Goal: Information Seeking & Learning: Learn about a topic

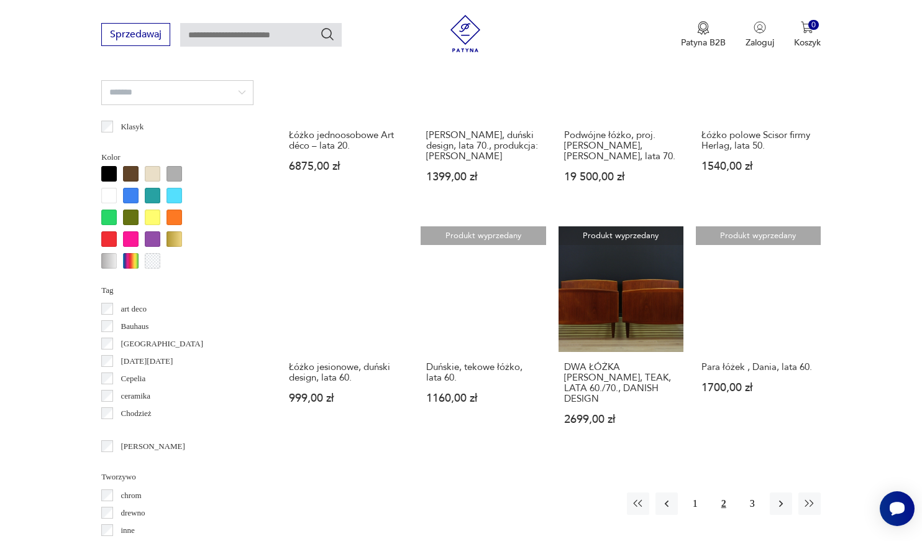
scroll to position [1072, 0]
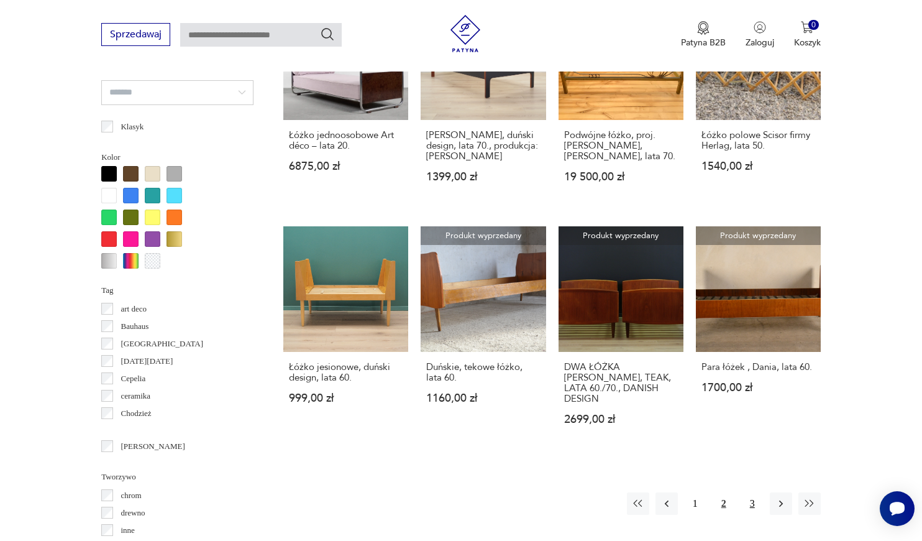
click at [752, 492] on button "3" at bounding box center [752, 503] width 22 height 22
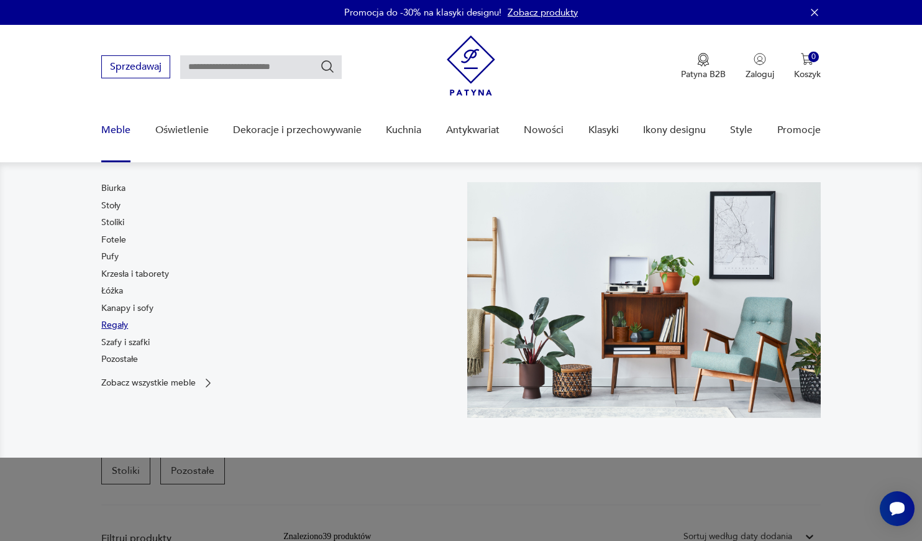
click at [123, 326] on link "Regały" at bounding box center [114, 325] width 27 height 12
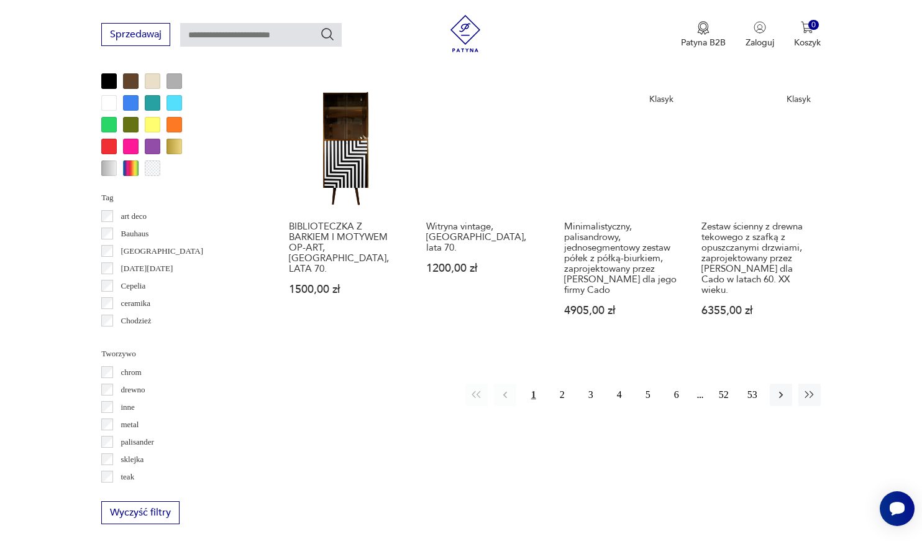
scroll to position [1220, 0]
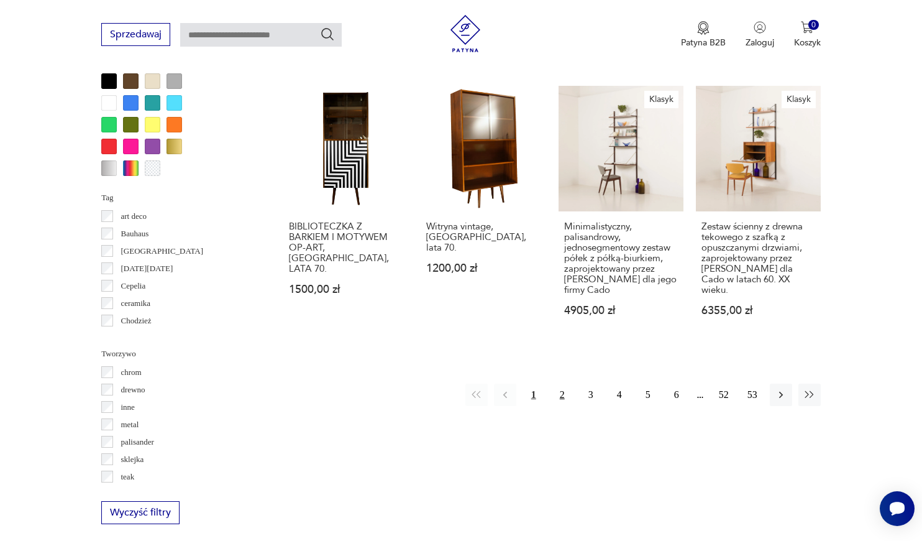
click at [563, 387] on button "2" at bounding box center [562, 394] width 22 height 22
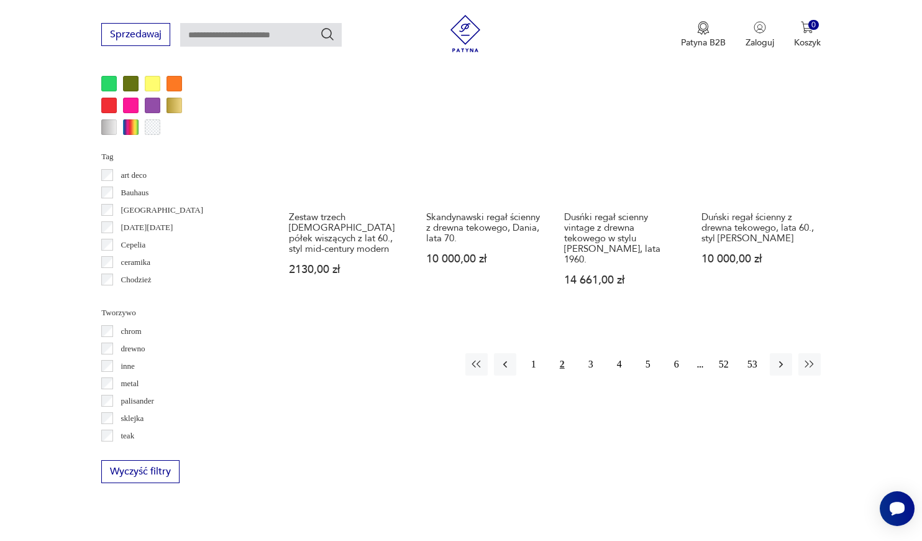
scroll to position [1265, 0]
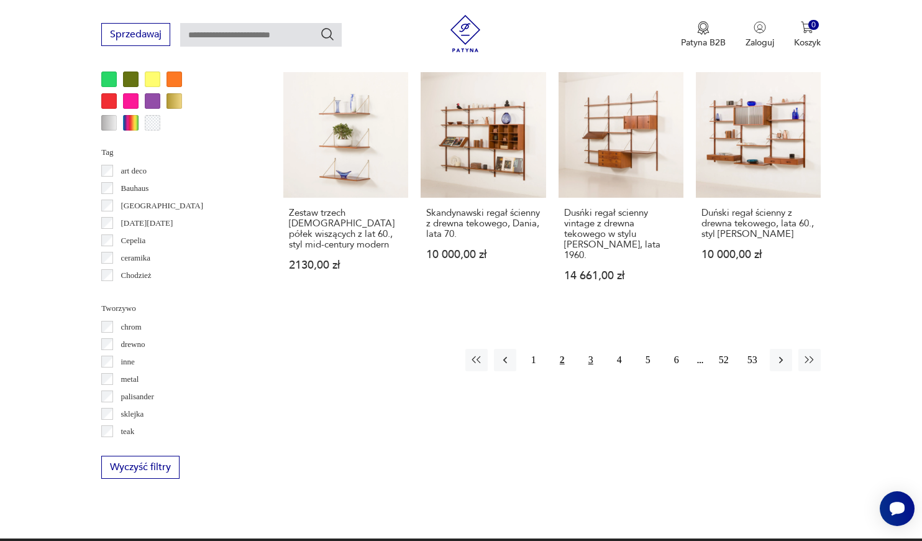
click at [590, 350] on button "3" at bounding box center [591, 360] width 22 height 22
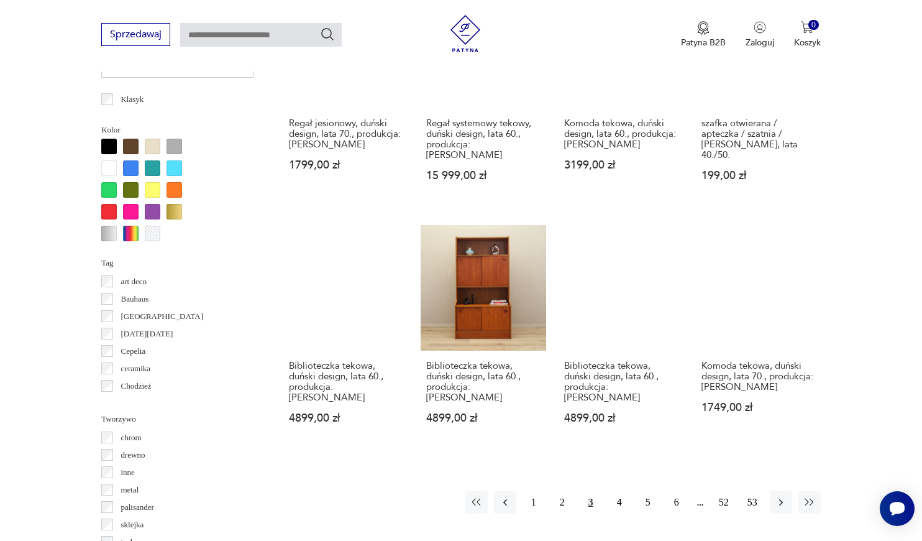
scroll to position [1163, 0]
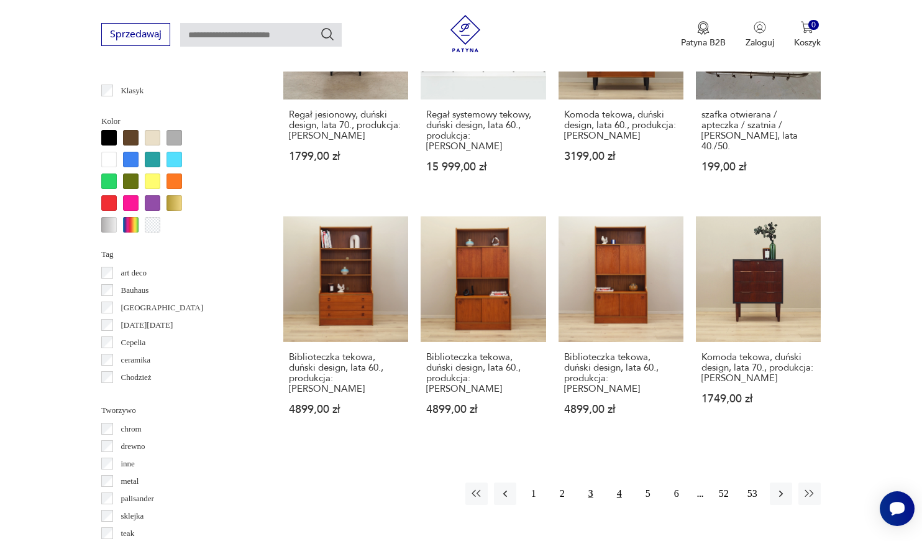
click at [618, 482] on button "4" at bounding box center [619, 493] width 22 height 22
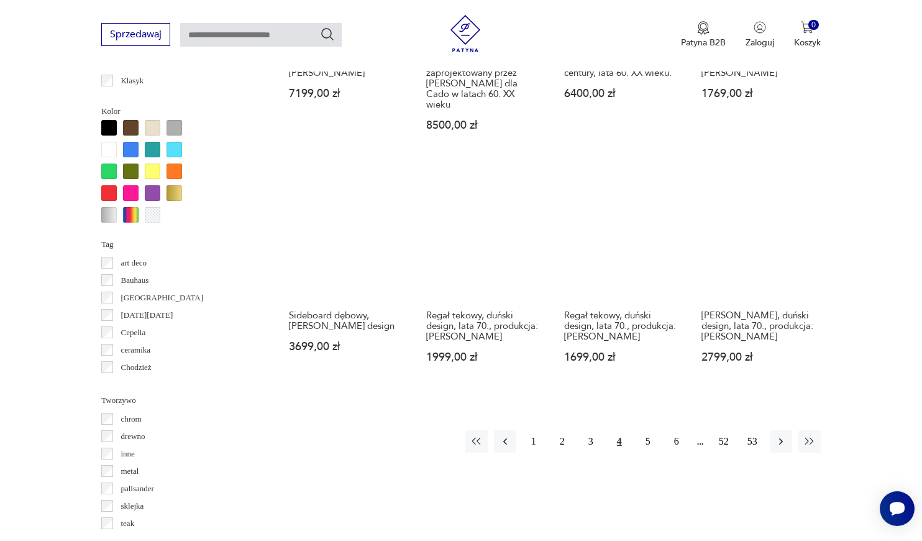
scroll to position [1178, 0]
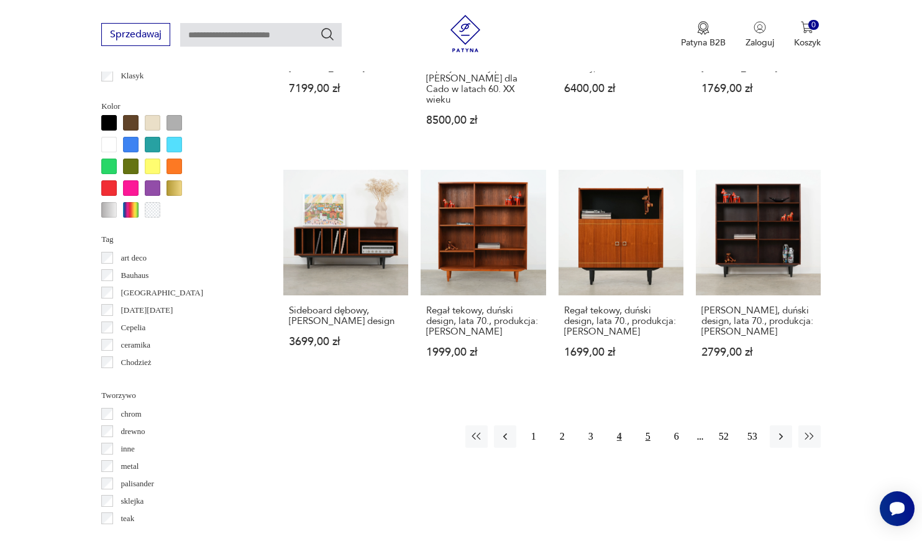
click at [641, 425] on button "5" at bounding box center [648, 436] width 22 height 22
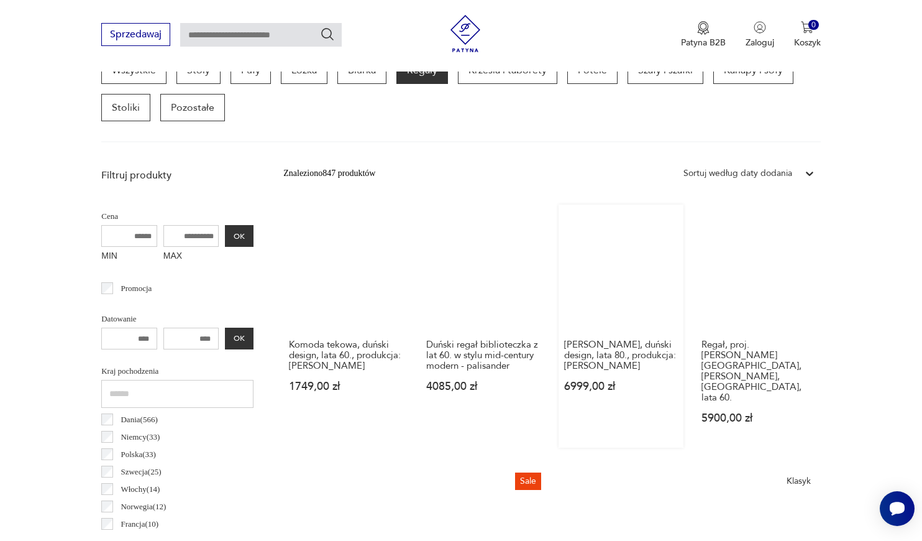
scroll to position [331, 0]
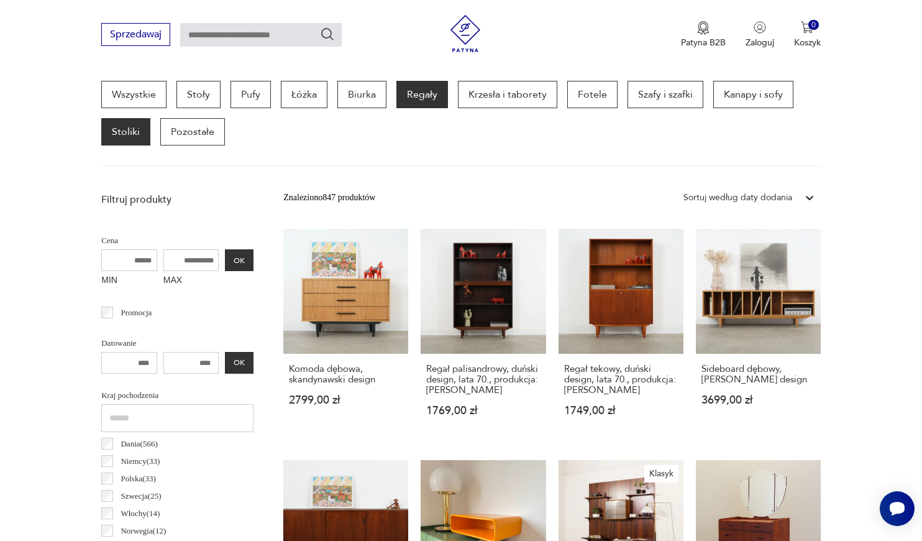
click at [116, 140] on p "Stoliki" at bounding box center [125, 131] width 49 height 27
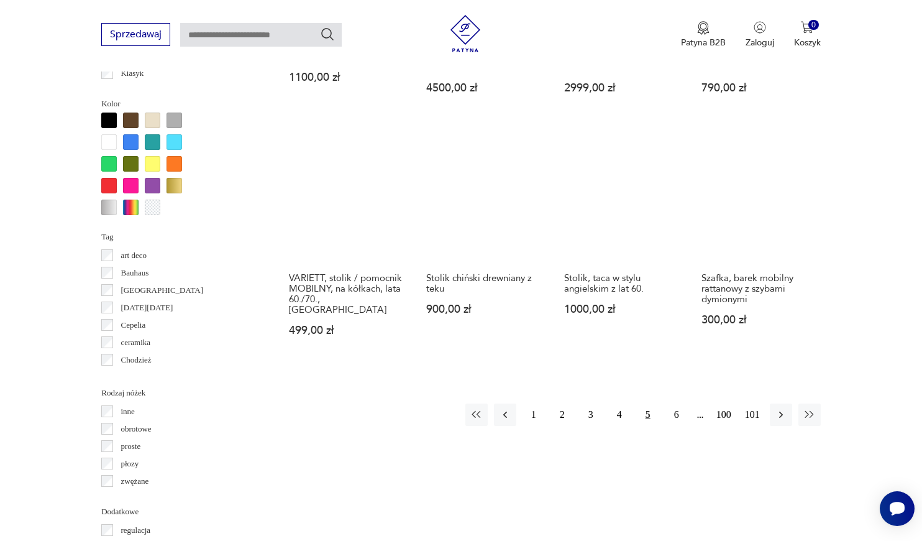
scroll to position [1126, 0]
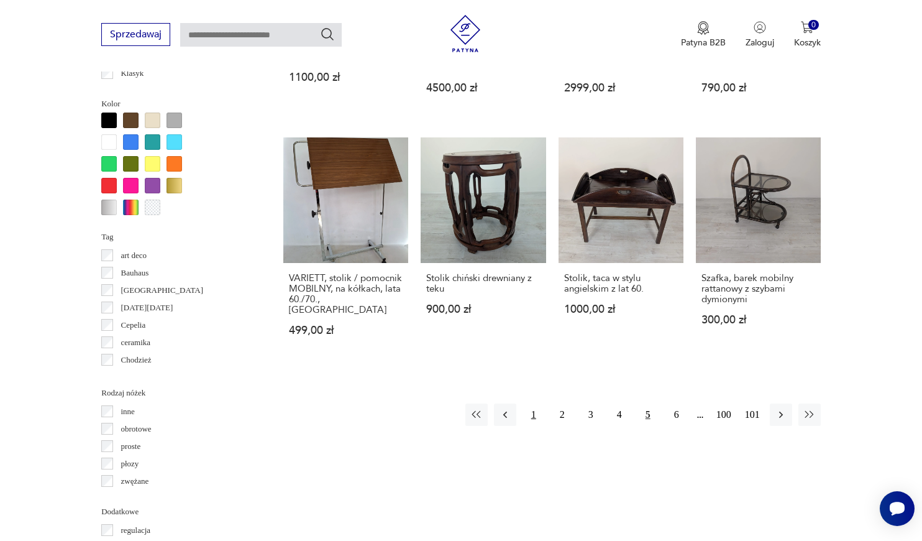
click at [532, 419] on button "1" at bounding box center [534, 414] width 22 height 22
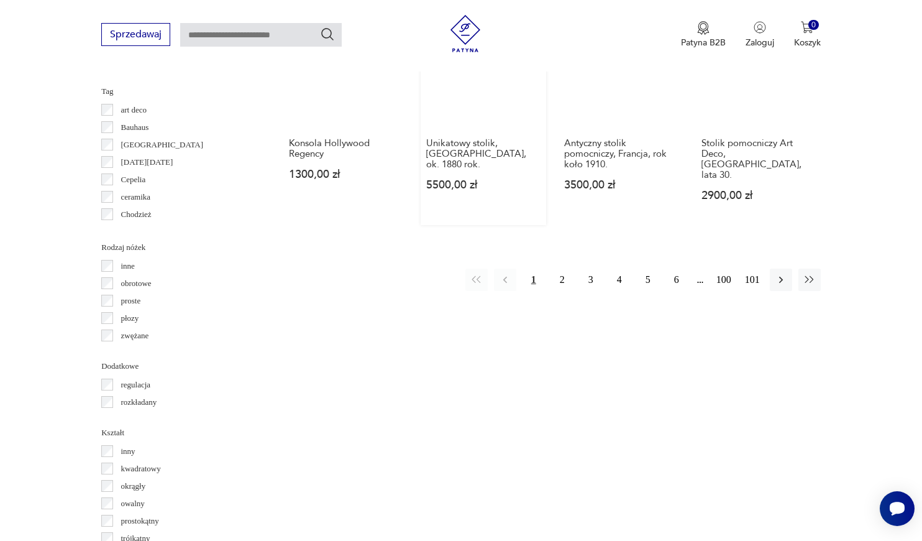
scroll to position [1286, 0]
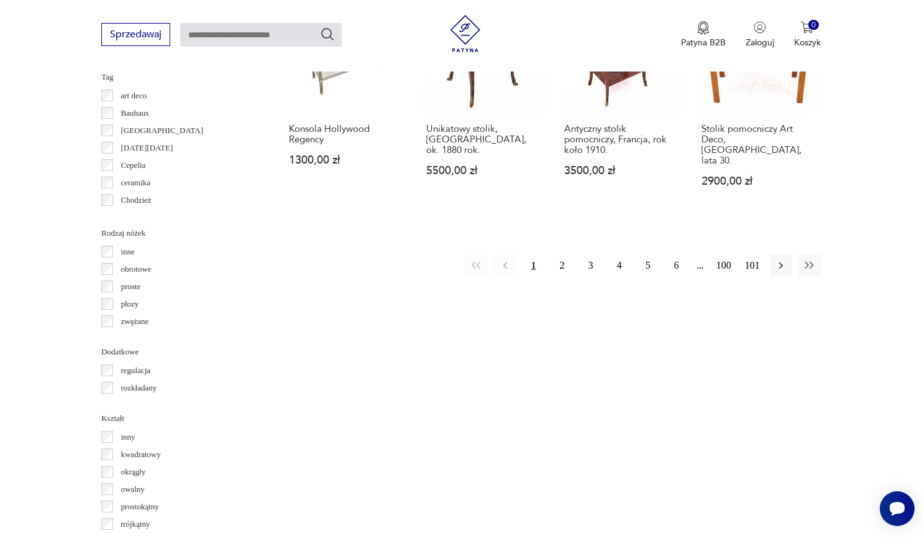
click at [237, 41] on input "text" at bounding box center [261, 35] width 162 height 24
type input "*********"
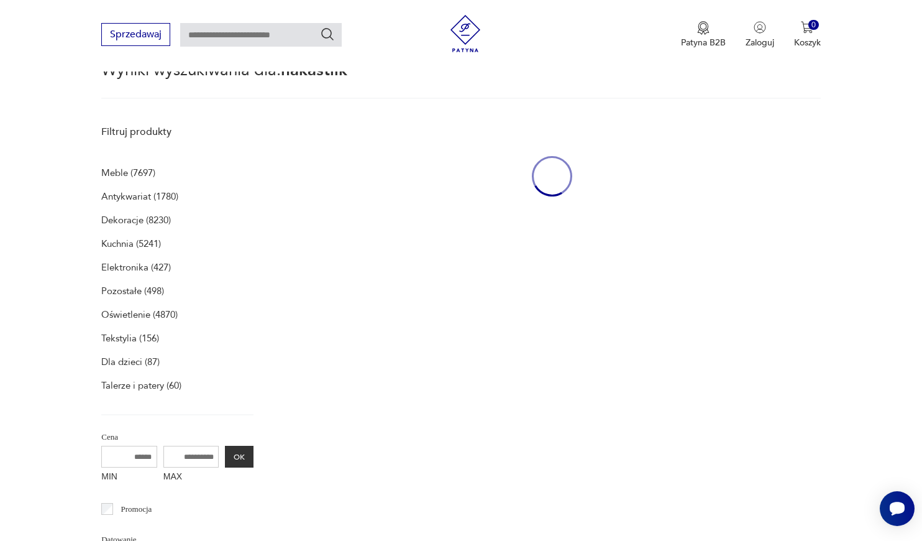
type input "*********"
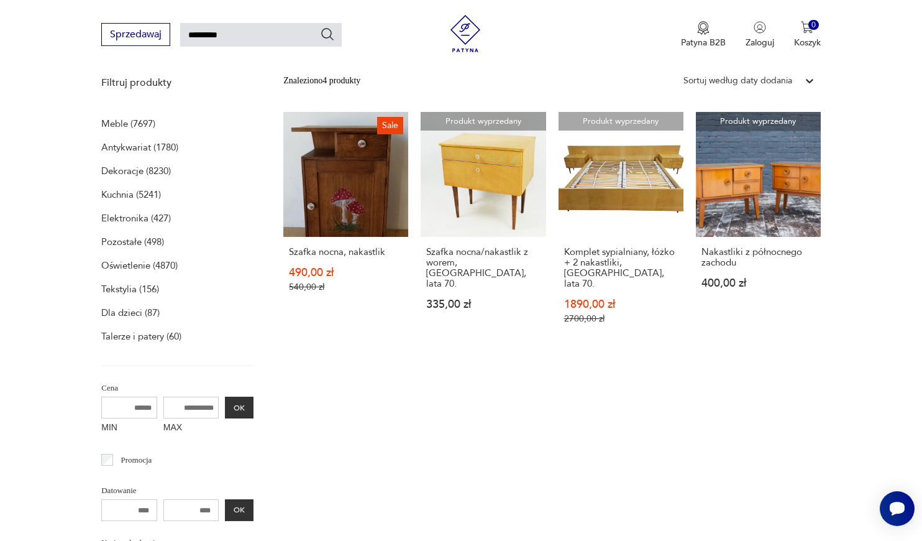
click at [135, 193] on p "Kuchnia (5241)" at bounding box center [131, 194] width 60 height 17
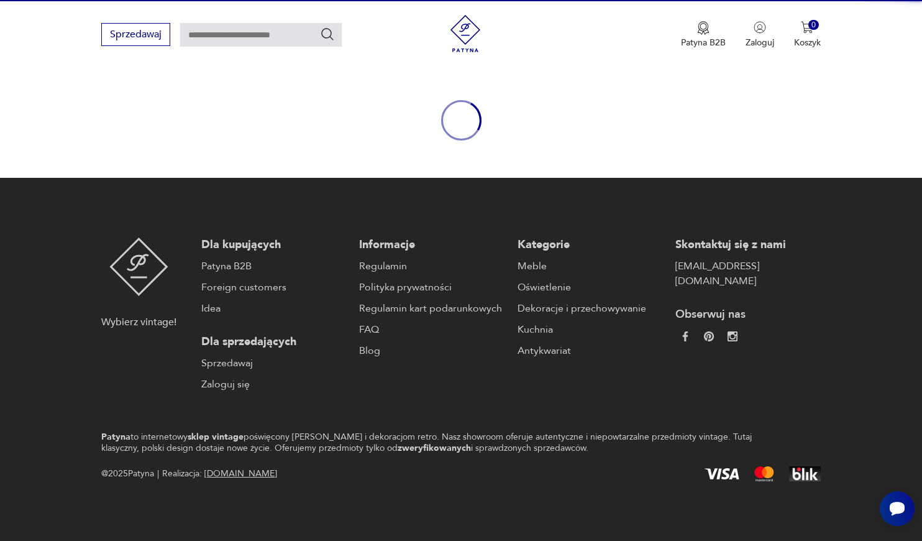
type input "*********"
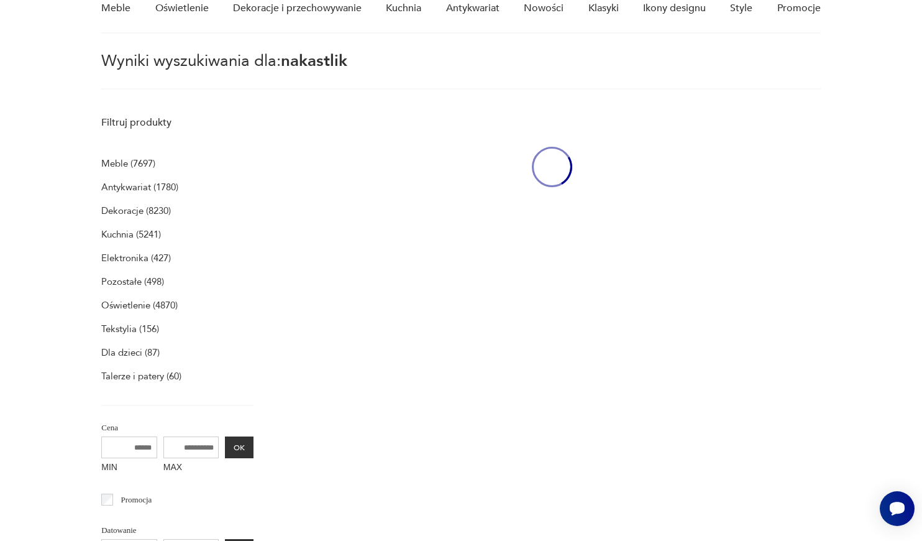
scroll to position [45, 0]
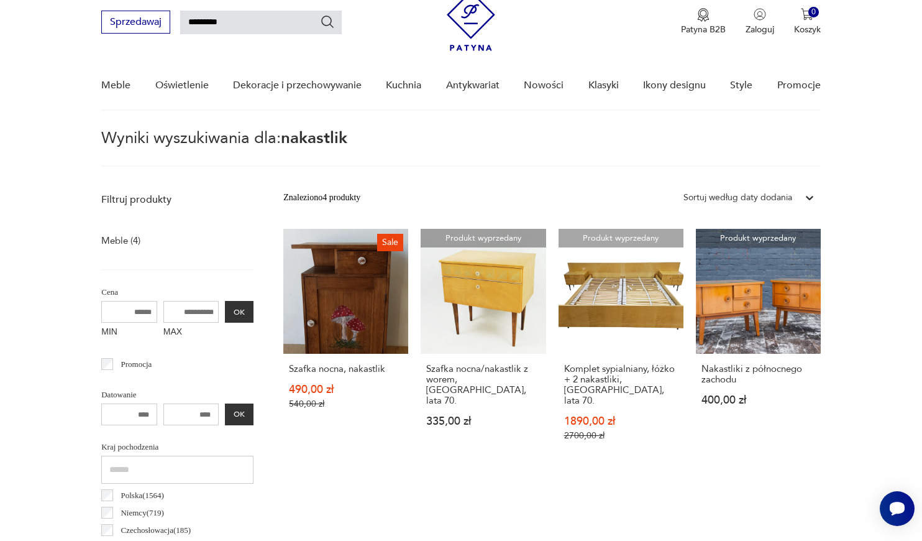
click at [301, 16] on input "*********" at bounding box center [261, 23] width 162 height 24
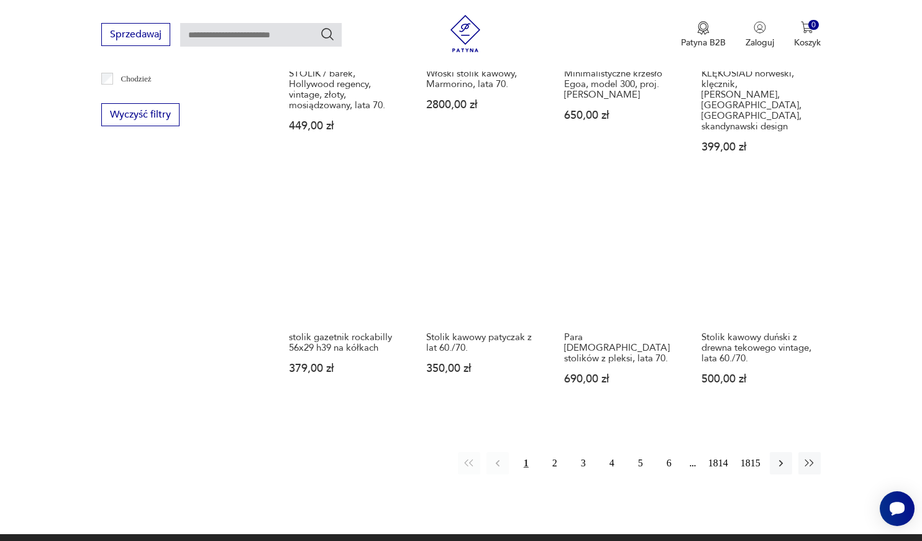
scroll to position [940, 0]
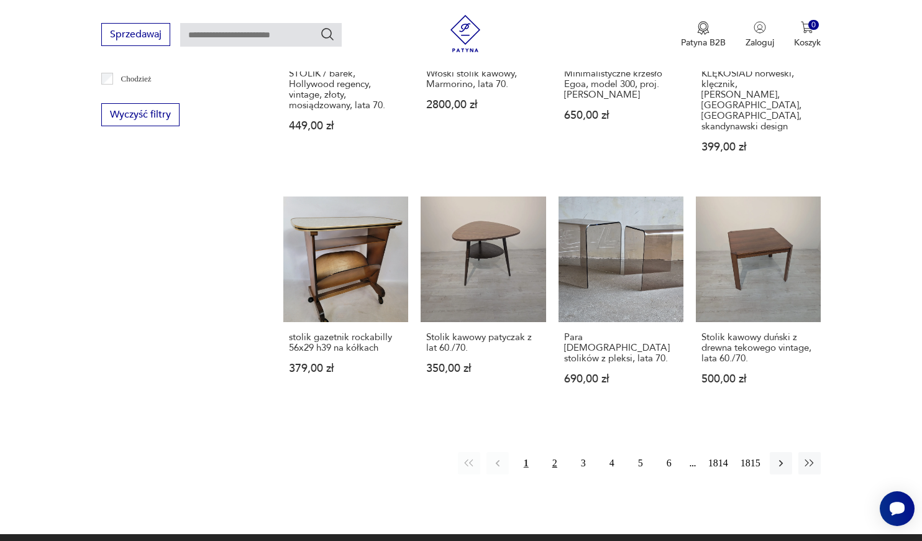
click at [552, 467] on button "2" at bounding box center [555, 463] width 22 height 22
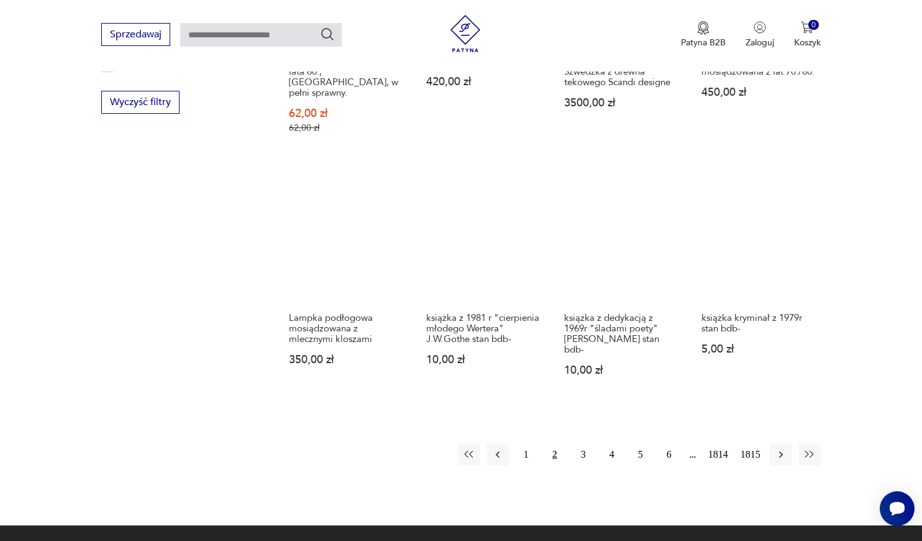
scroll to position [956, 0]
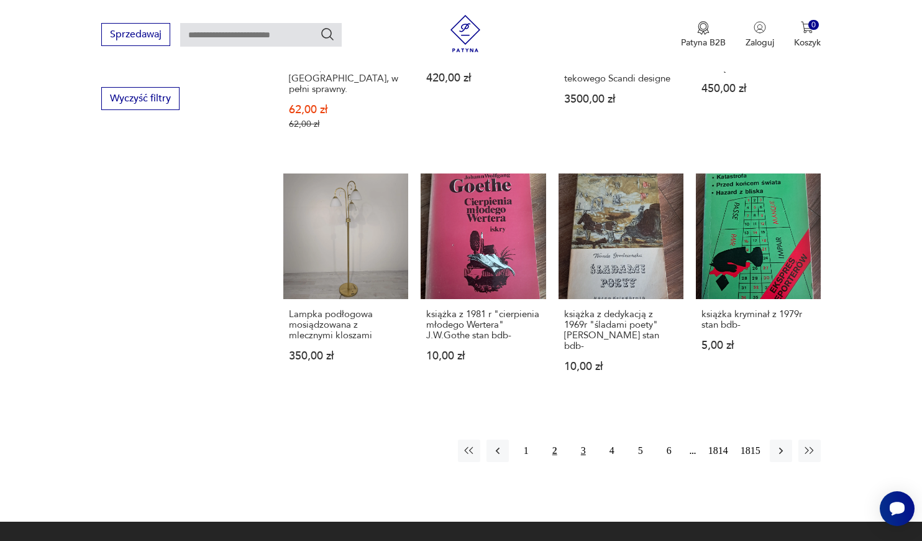
click at [583, 439] on button "3" at bounding box center [583, 450] width 22 height 22
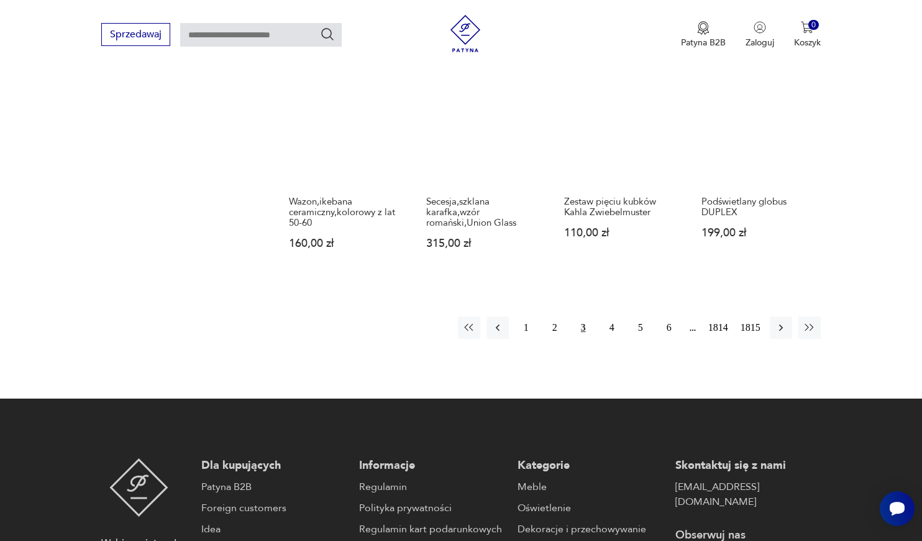
scroll to position [1066, 0]
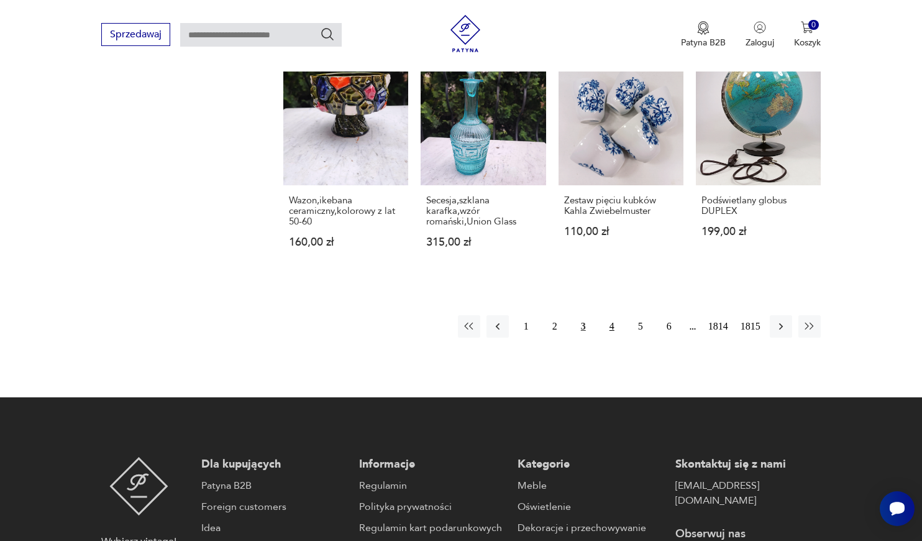
click at [603, 337] on button "4" at bounding box center [612, 326] width 22 height 22
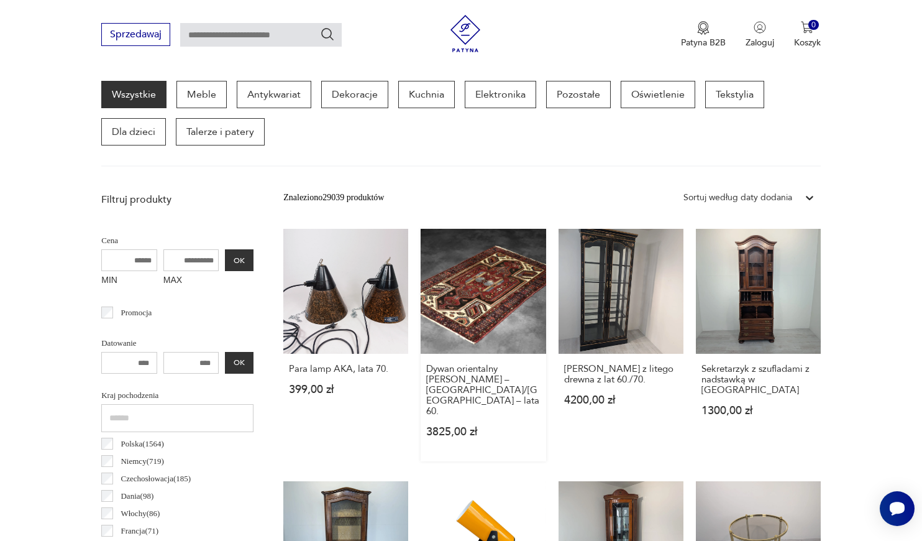
click at [467, 285] on link "Dywan orientalny Zanjan Hamadan – Persja/Iran – lata 60. 3825,00 zł" at bounding box center [483, 345] width 125 height 232
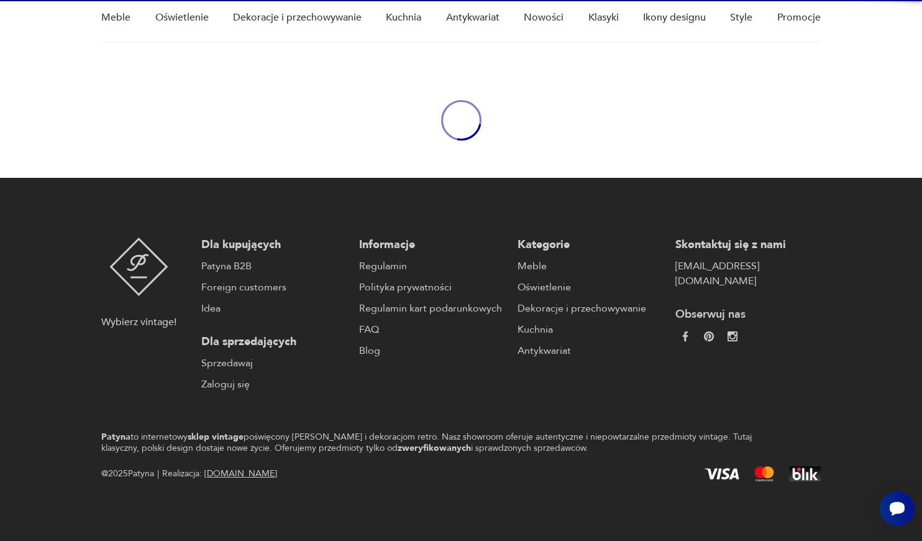
scroll to position [104, 0]
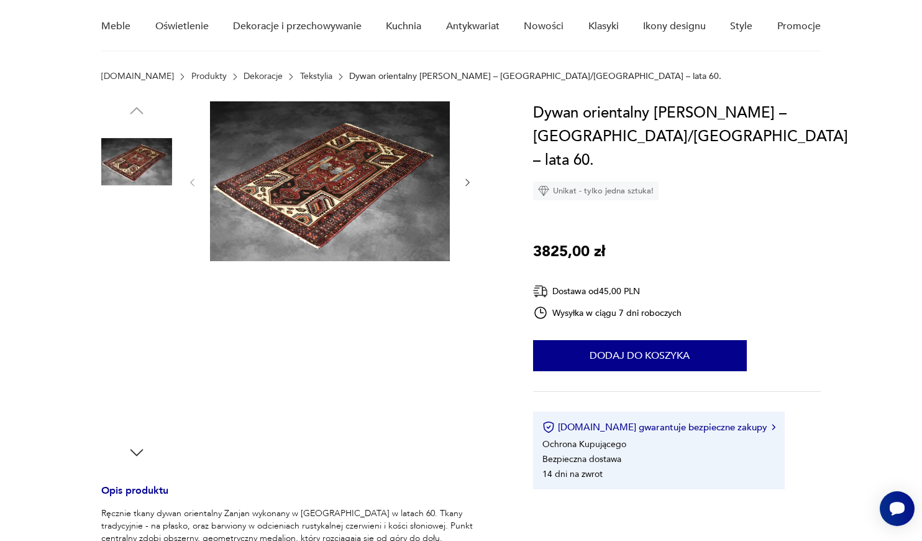
click at [134, 237] on img at bounding box center [136, 241] width 71 height 71
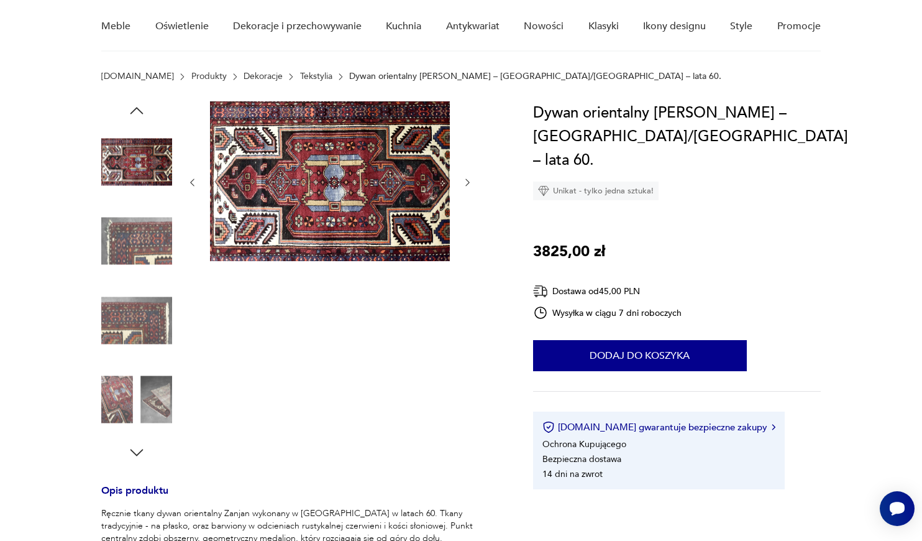
click at [137, 279] on div at bounding box center [136, 202] width 71 height 311
click at [300, 73] on link "Tekstylia" at bounding box center [316, 76] width 32 height 10
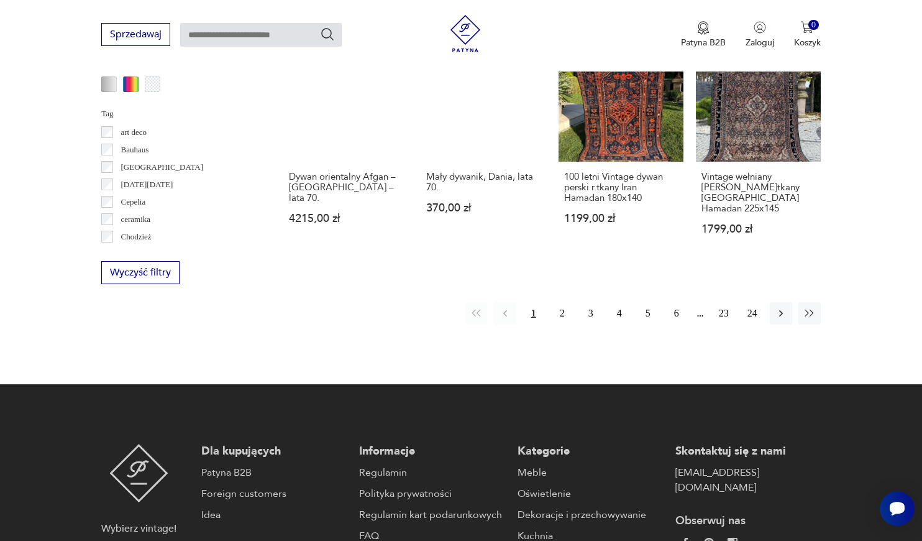
scroll to position [1297, 0]
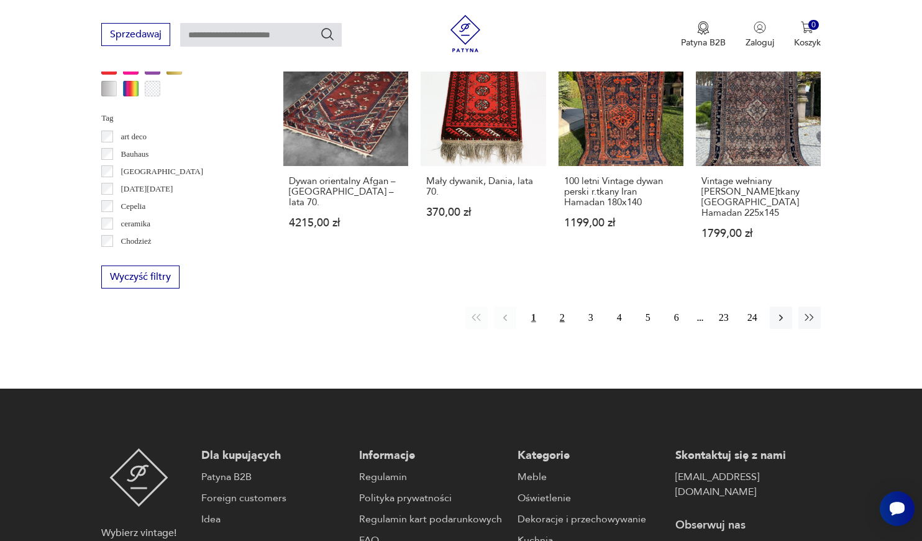
click at [565, 306] on button "2" at bounding box center [562, 317] width 22 height 22
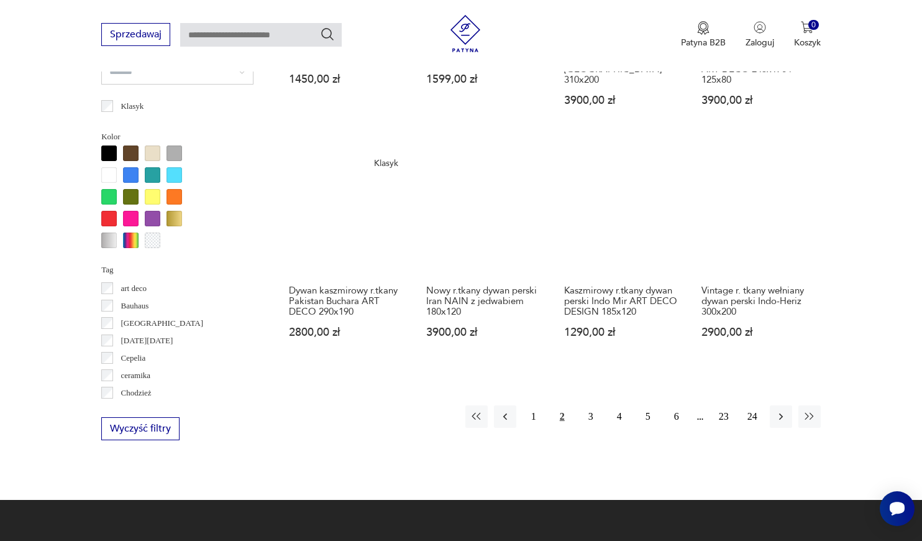
scroll to position [1146, 0]
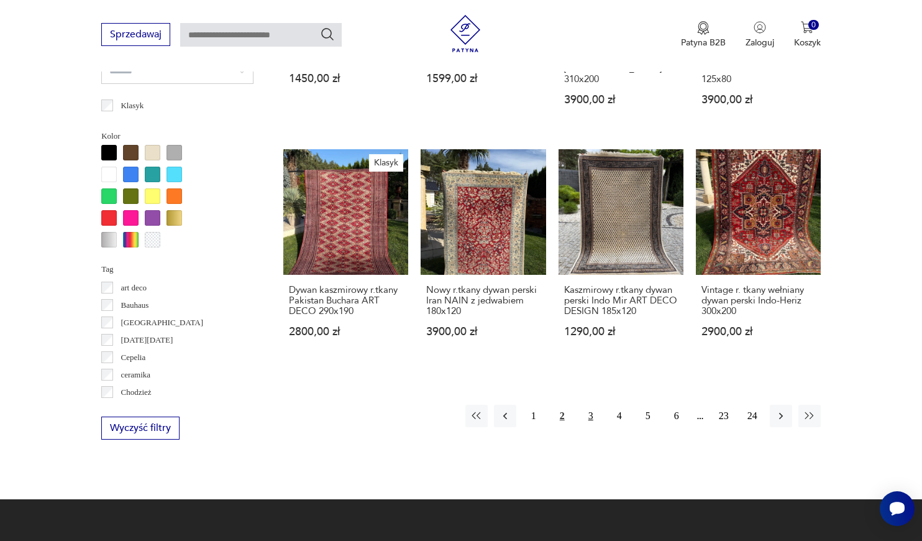
click at [592, 427] on button "3" at bounding box center [591, 416] width 22 height 22
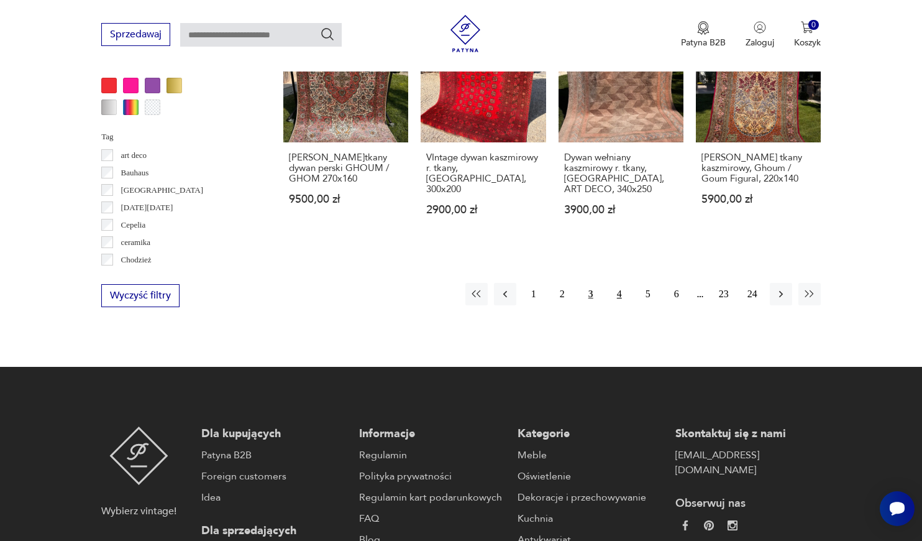
click at [615, 283] on button "4" at bounding box center [619, 294] width 22 height 22
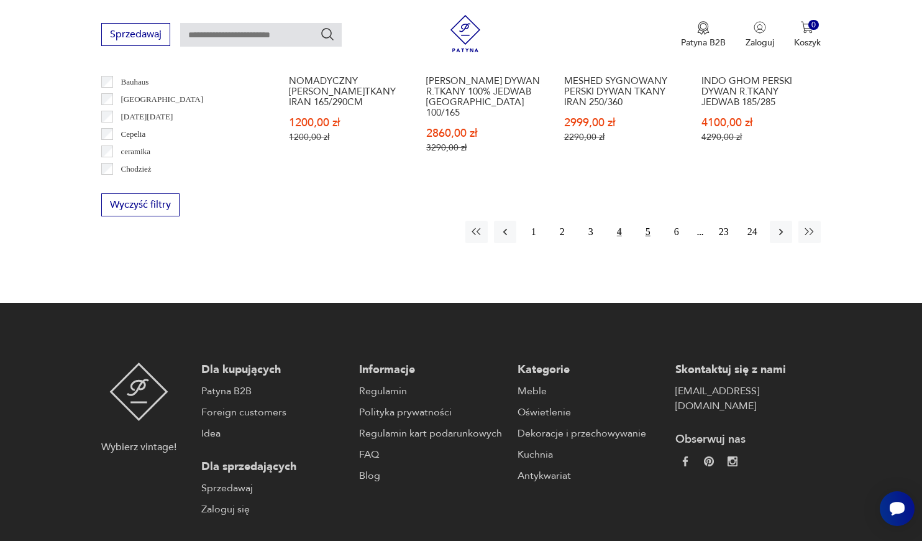
click at [650, 221] on button "5" at bounding box center [648, 232] width 22 height 22
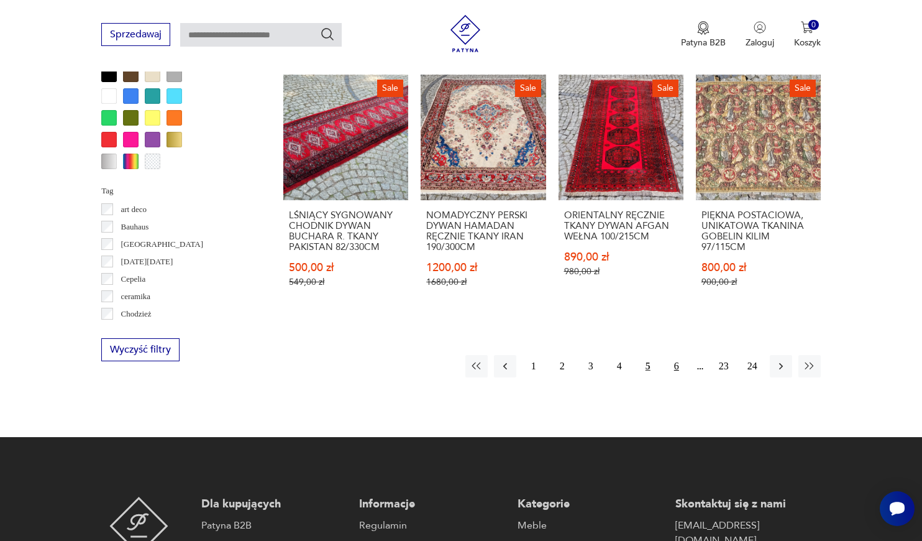
click at [684, 377] on button "6" at bounding box center [676, 366] width 22 height 22
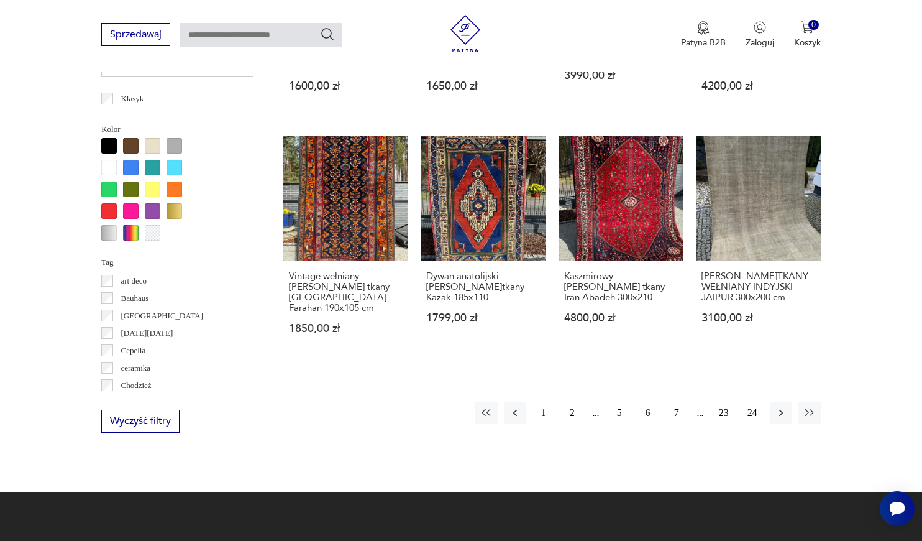
click at [674, 424] on button "7" at bounding box center [676, 412] width 22 height 22
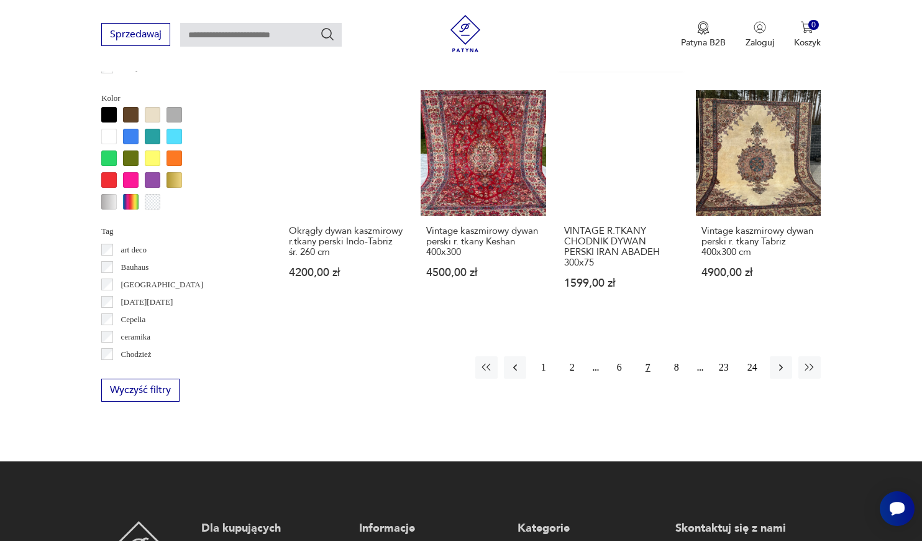
scroll to position [1185, 0]
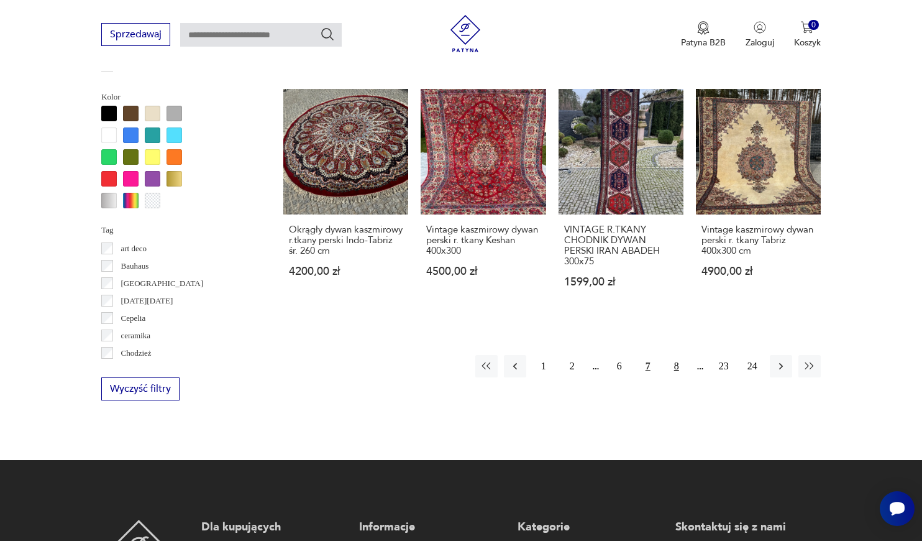
click at [675, 377] on button "8" at bounding box center [676, 366] width 22 height 22
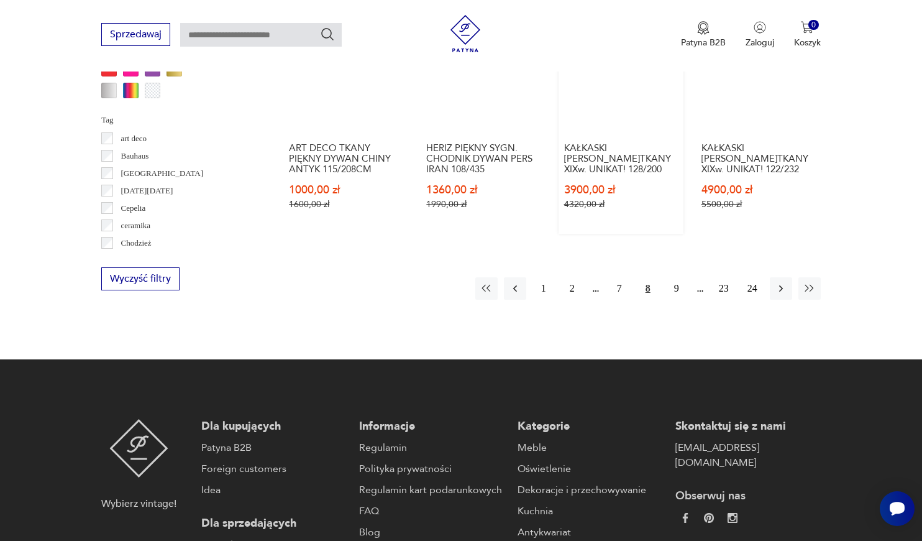
scroll to position [1299, 0]
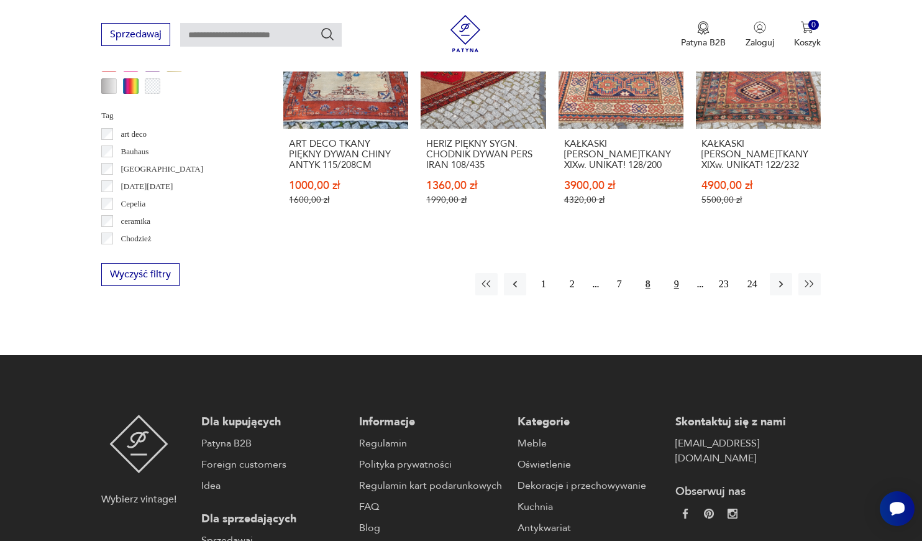
click at [675, 295] on button "9" at bounding box center [676, 284] width 22 height 22
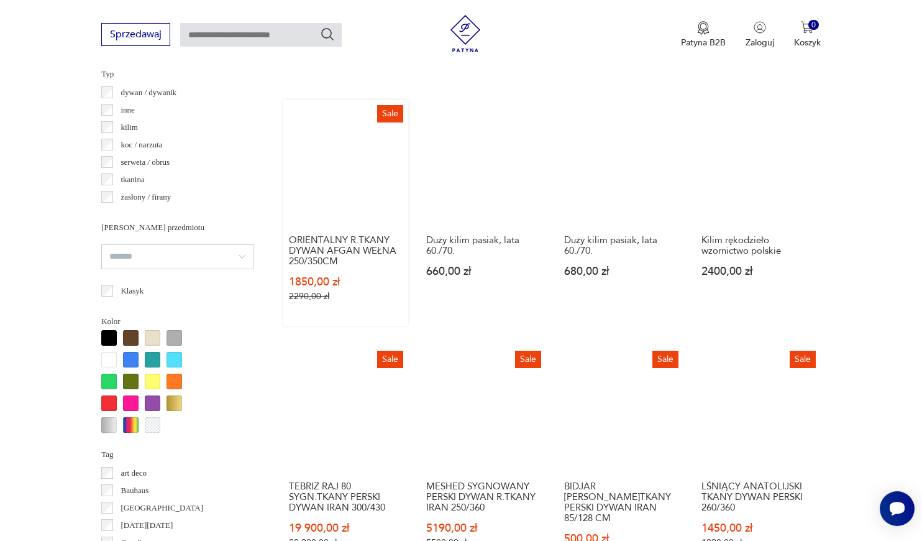
scroll to position [931, 0]
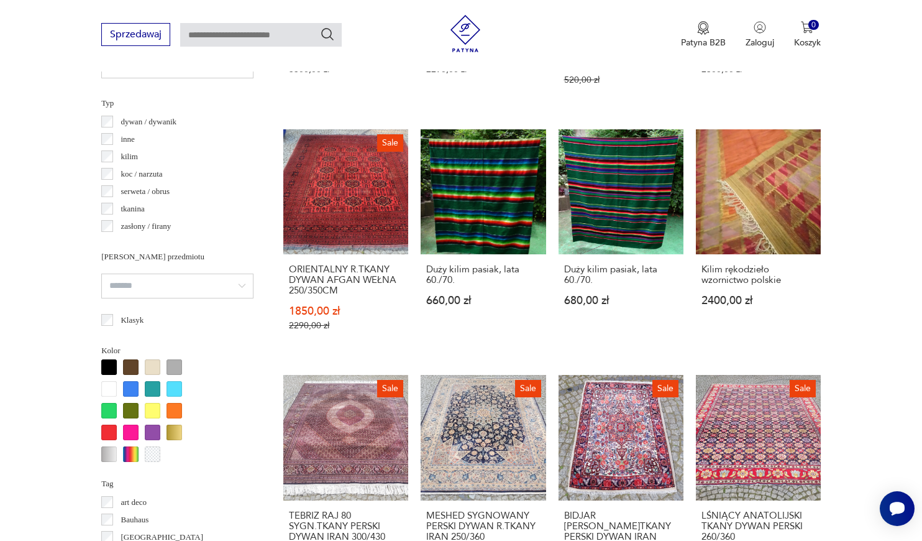
click at [169, 117] on p "dywan / dywanik" at bounding box center [149, 122] width 56 height 14
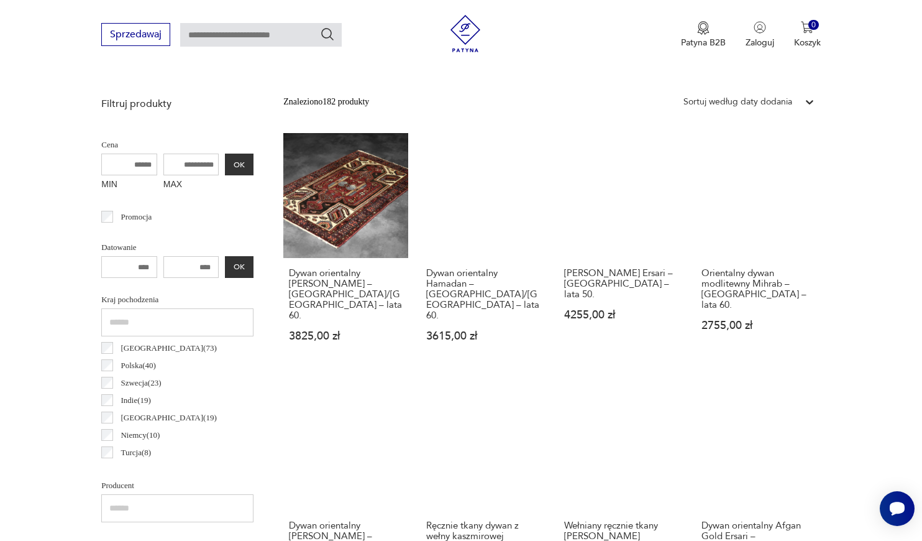
scroll to position [426, 0]
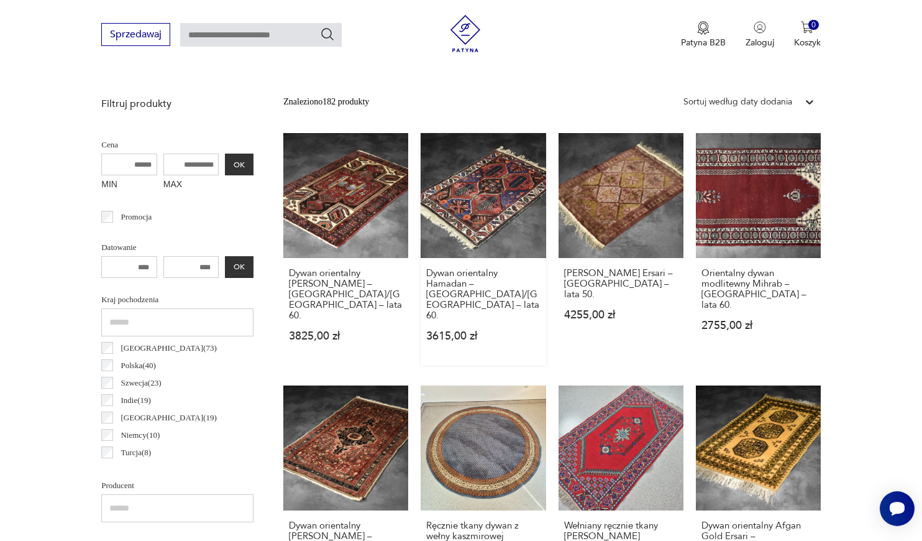
click at [462, 203] on link "Dywan orientalny Hamadan – Persja/Iran – lata 60. 3615,00 zł" at bounding box center [483, 249] width 125 height 232
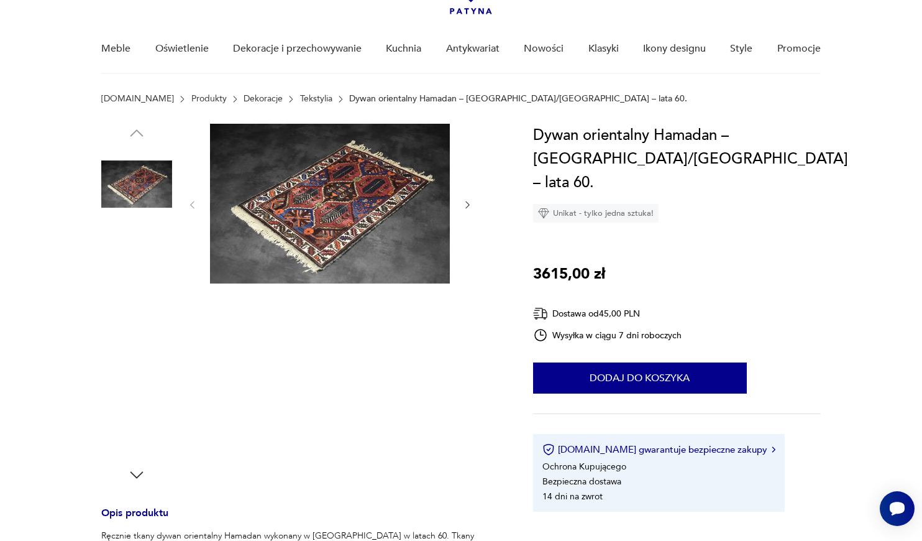
scroll to position [101, 0]
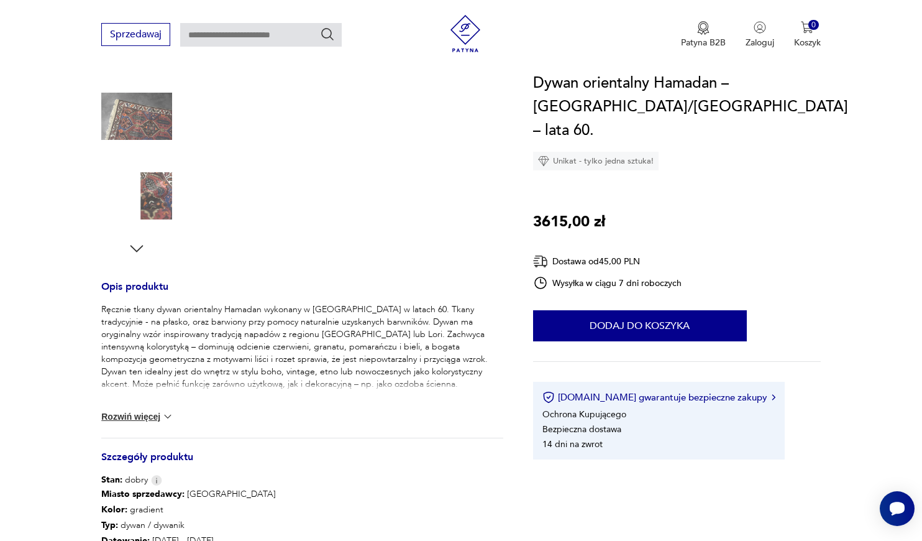
click at [135, 416] on button "Rozwiń więcej" at bounding box center [137, 416] width 72 height 12
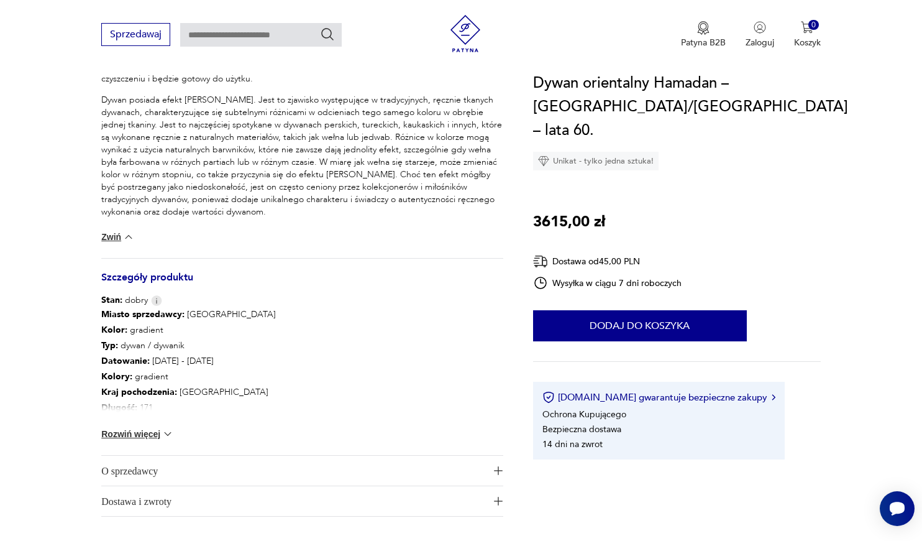
click at [168, 431] on img at bounding box center [168, 433] width 12 height 12
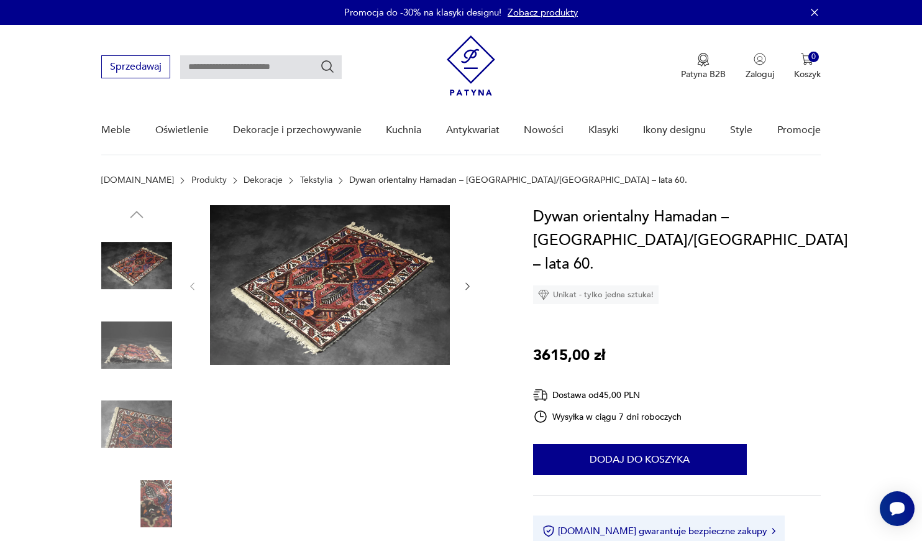
click at [314, 263] on img at bounding box center [330, 285] width 240 height 160
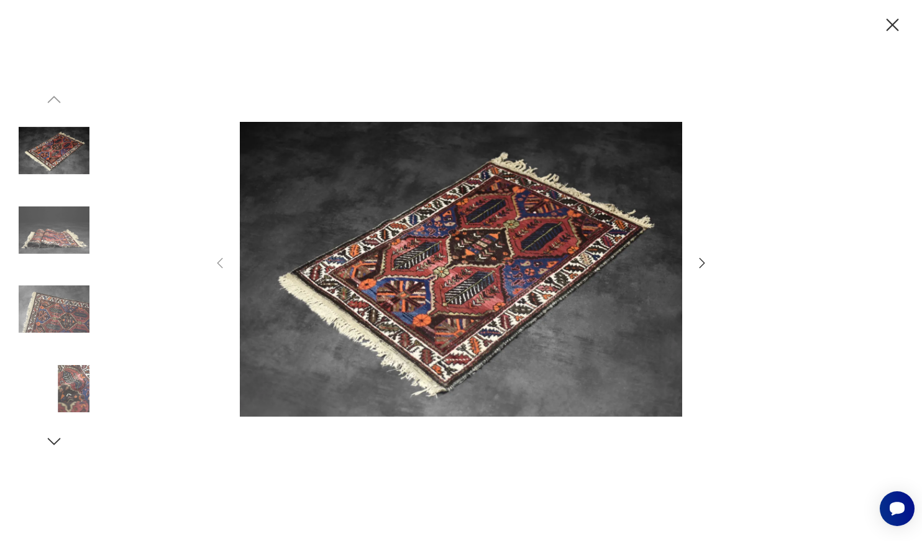
click at [699, 263] on icon "button" at bounding box center [702, 262] width 15 height 15
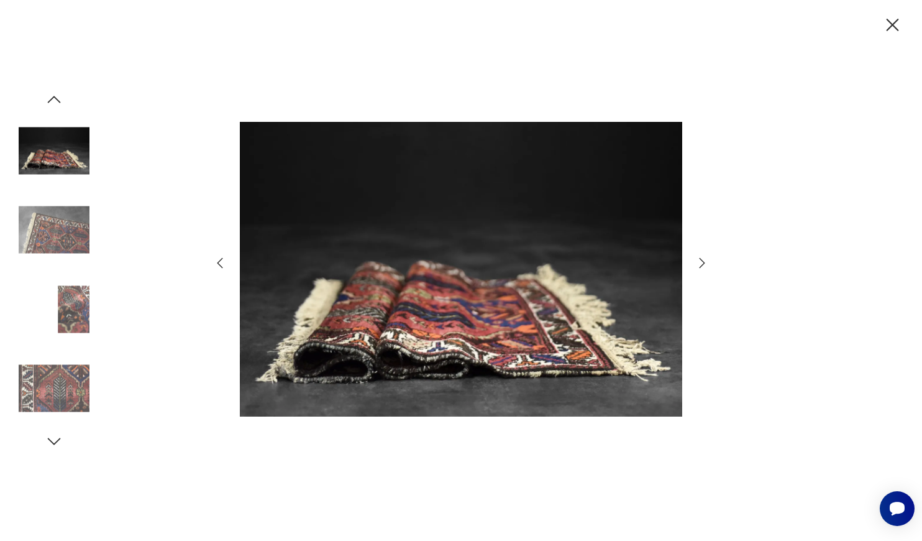
click at [699, 263] on icon "button" at bounding box center [702, 262] width 15 height 15
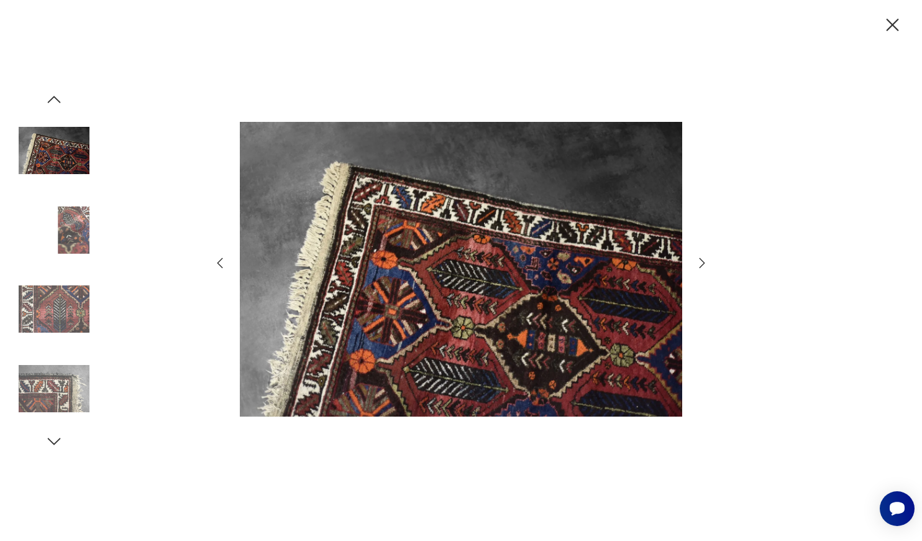
click at [705, 267] on icon "button" at bounding box center [702, 262] width 15 height 15
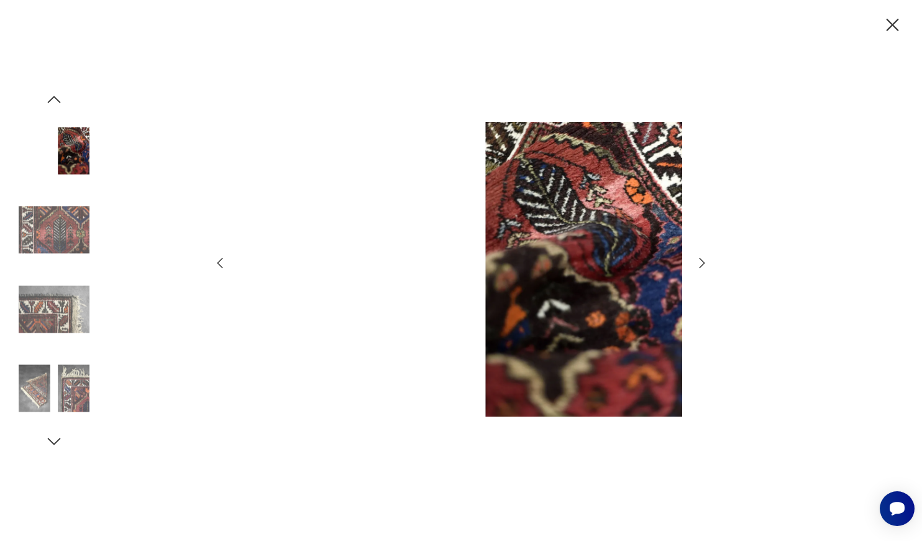
click at [705, 267] on icon "button" at bounding box center [702, 262] width 15 height 15
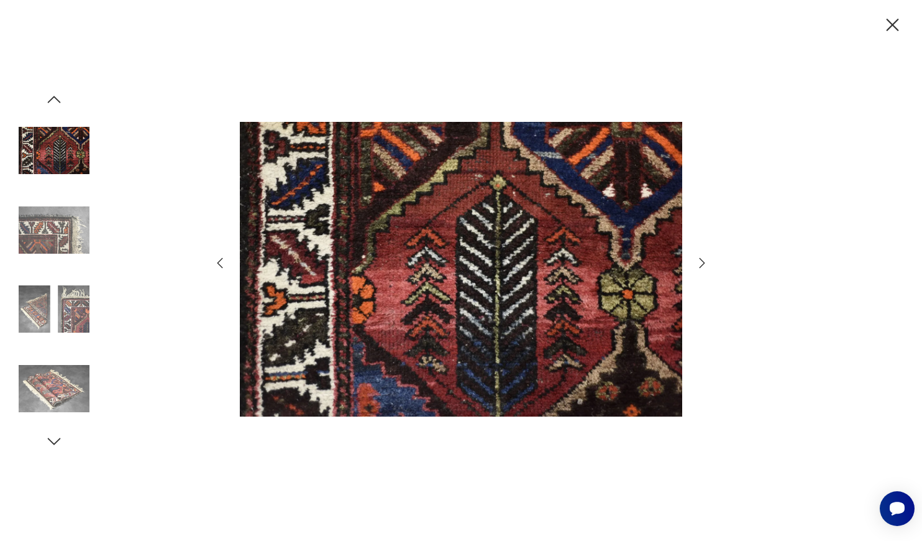
click at [703, 262] on icon "button" at bounding box center [703, 263] width 6 height 10
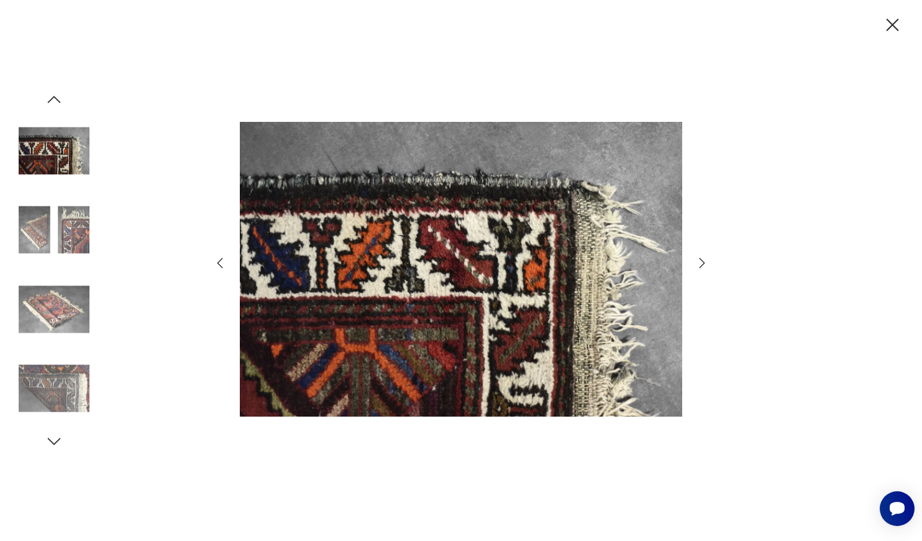
click at [703, 262] on icon "button" at bounding box center [703, 263] width 6 height 10
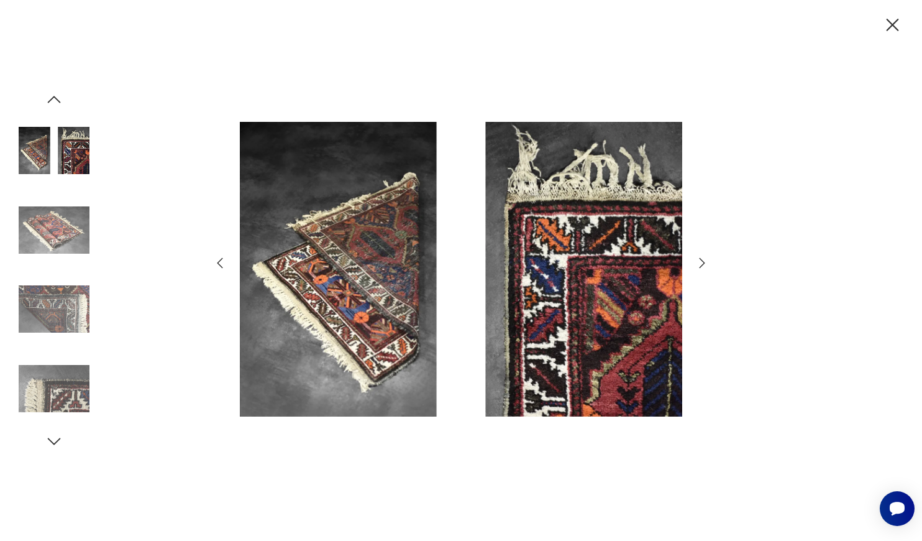
click at [703, 262] on icon "button" at bounding box center [703, 263] width 6 height 10
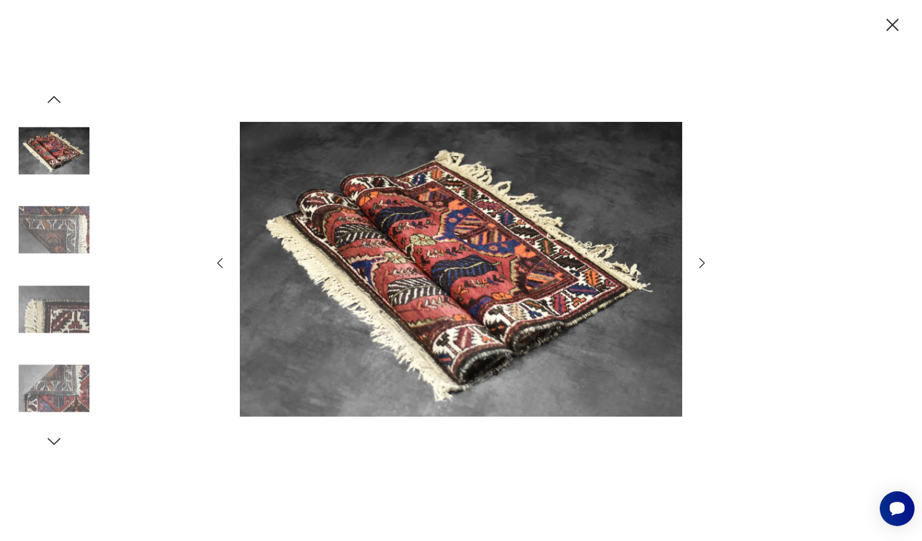
click at [893, 26] on icon "button" at bounding box center [893, 25] width 12 height 12
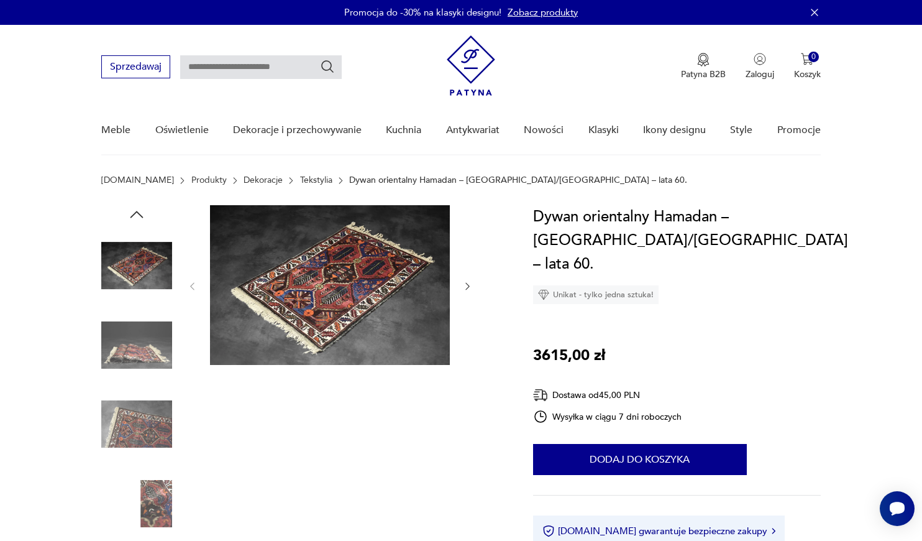
scroll to position [0, 0]
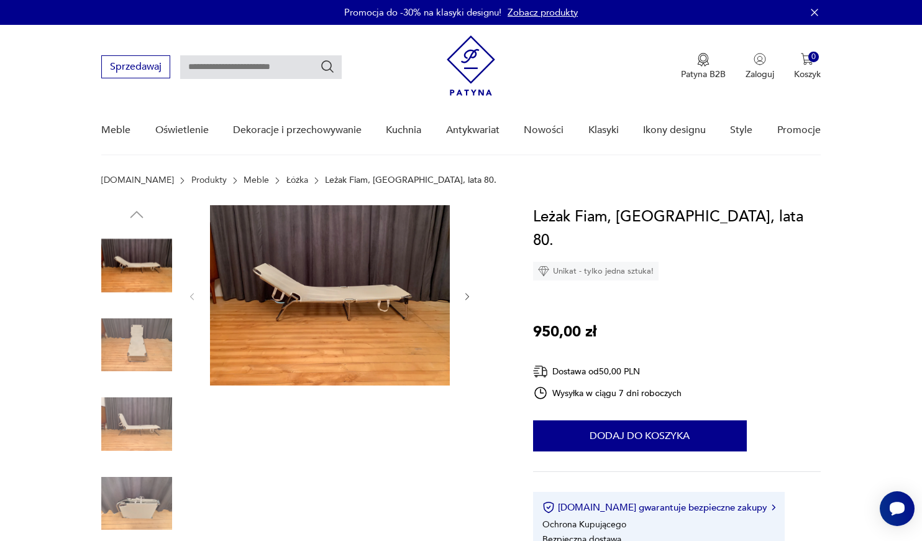
click at [154, 347] on img at bounding box center [136, 344] width 71 height 71
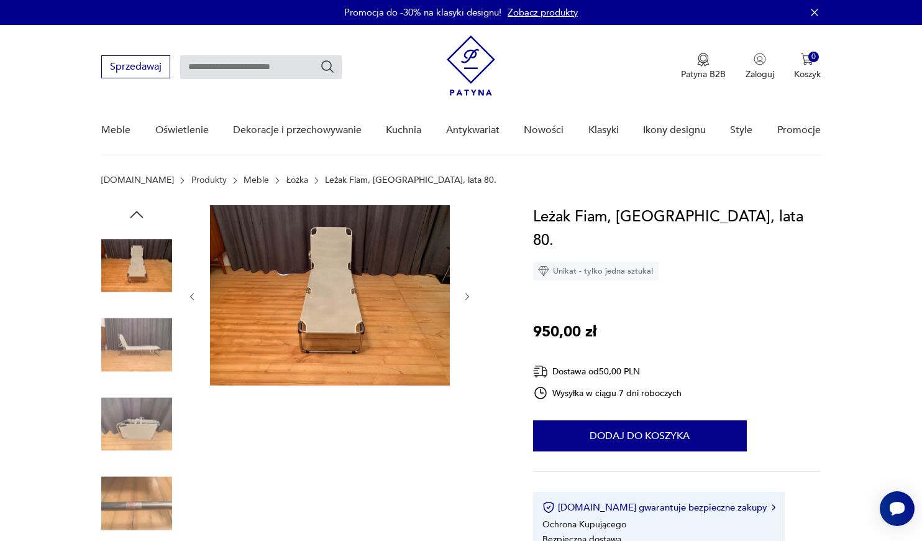
click at [152, 426] on img at bounding box center [136, 423] width 71 height 71
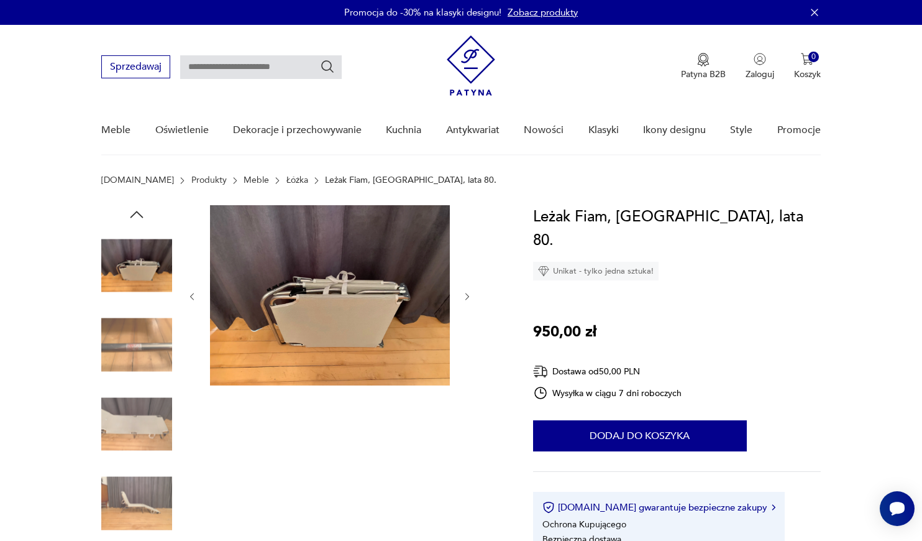
click at [150, 439] on img at bounding box center [136, 423] width 71 height 71
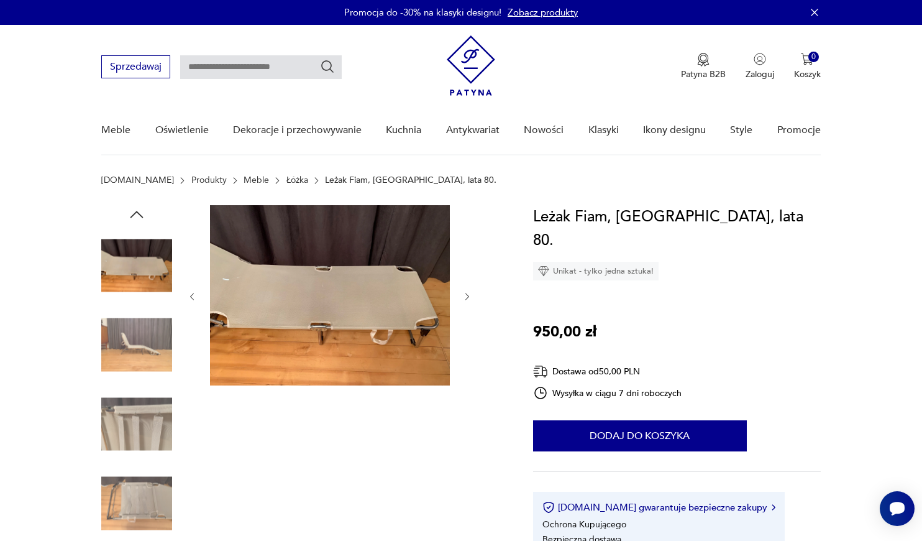
click at [151, 459] on div at bounding box center [136, 423] width 71 height 71
click at [145, 473] on img at bounding box center [136, 503] width 71 height 71
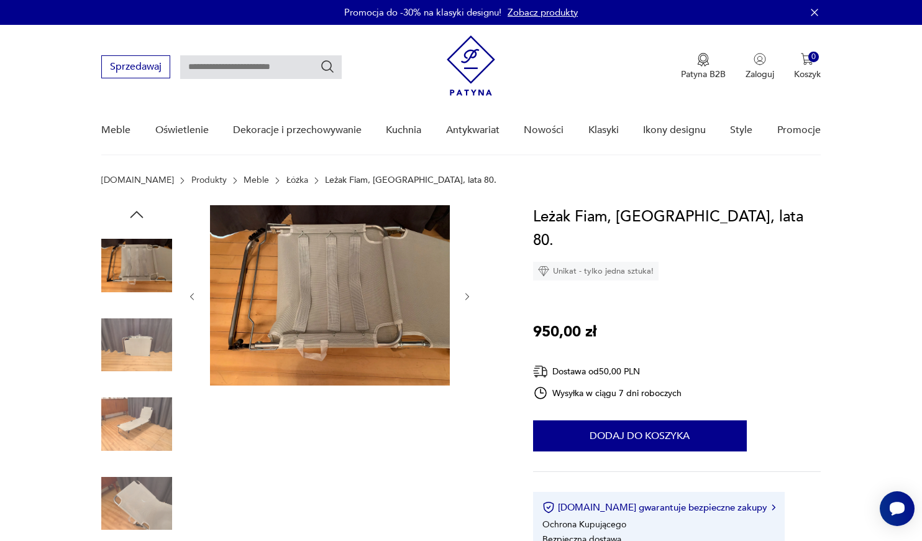
click at [147, 487] on img at bounding box center [136, 503] width 71 height 71
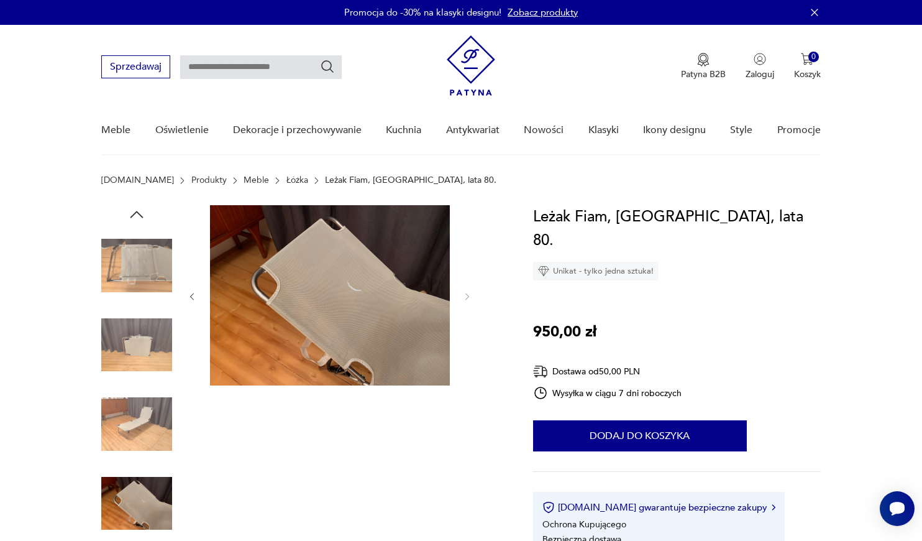
click at [363, 330] on img at bounding box center [330, 295] width 240 height 180
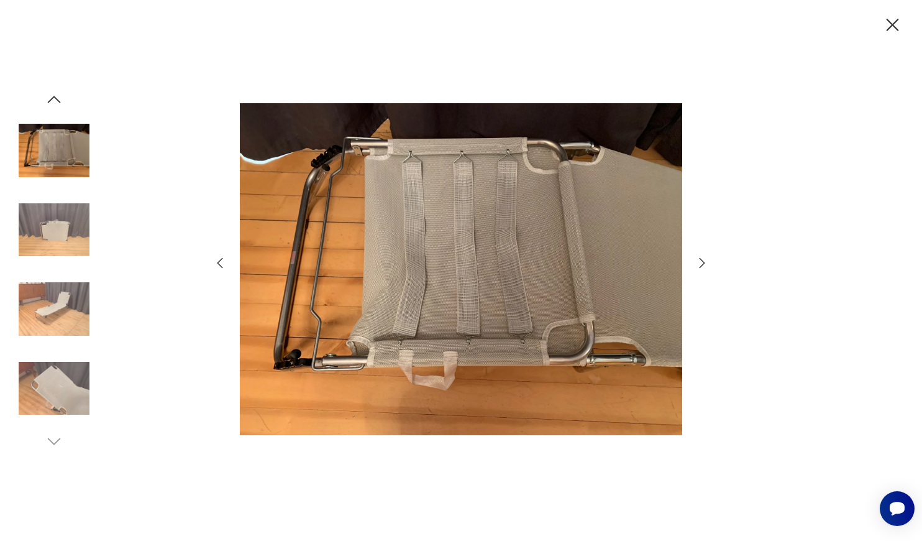
click at [60, 384] on img at bounding box center [54, 388] width 71 height 71
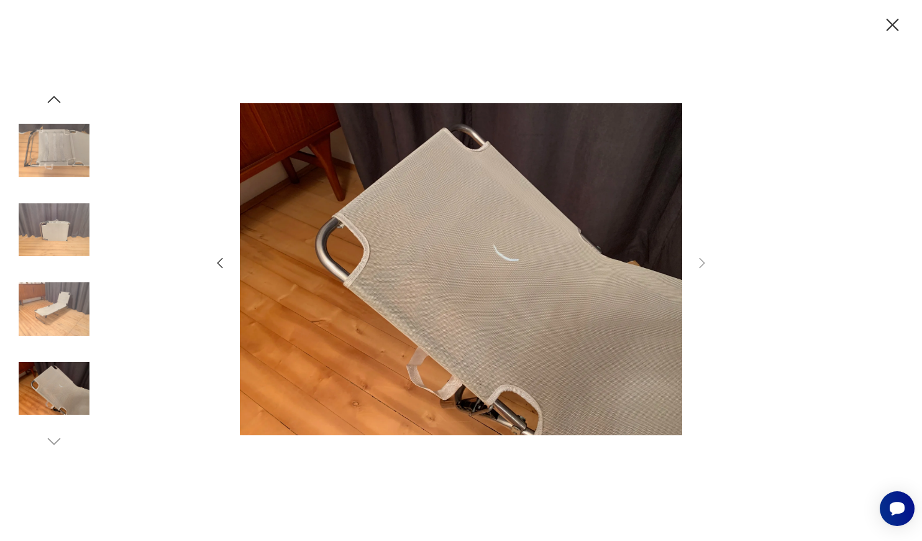
click at [896, 18] on icon "button" at bounding box center [893, 25] width 22 height 22
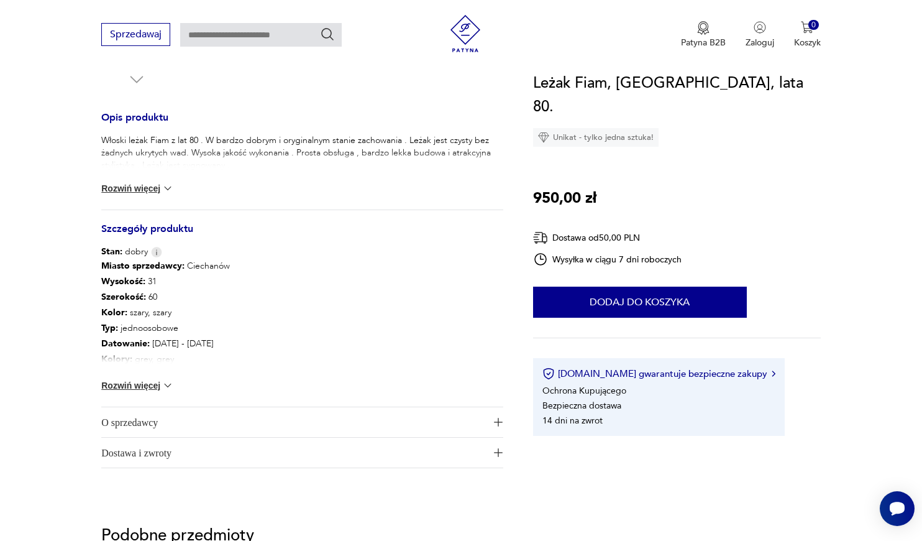
scroll to position [477, 0]
click at [123, 378] on div "Miasto sprzedawcy : Ciechanów Wysokość : 31 Szerokość : 60 Kolor: szary, szary …" at bounding box center [302, 331] width 402 height 149
click at [143, 388] on button "Rozwiń więcej" at bounding box center [137, 384] width 72 height 12
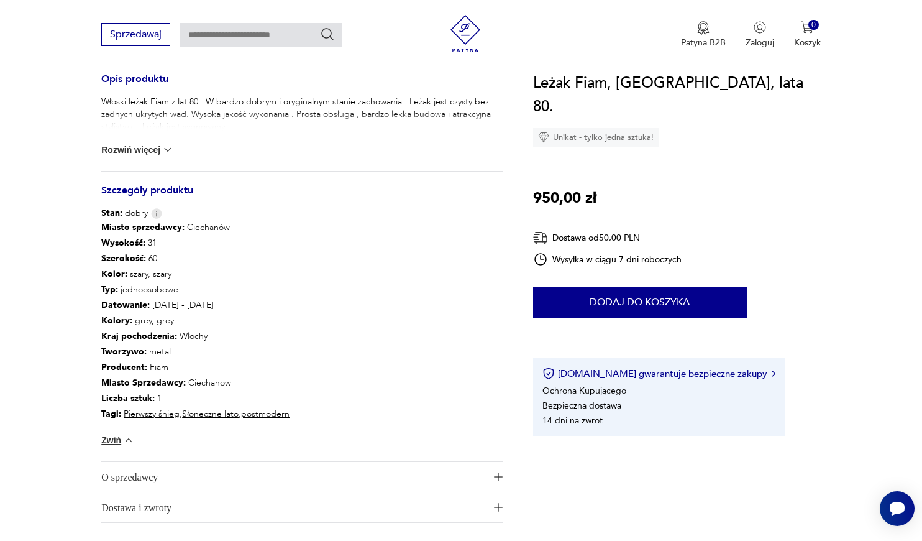
scroll to position [533, 0]
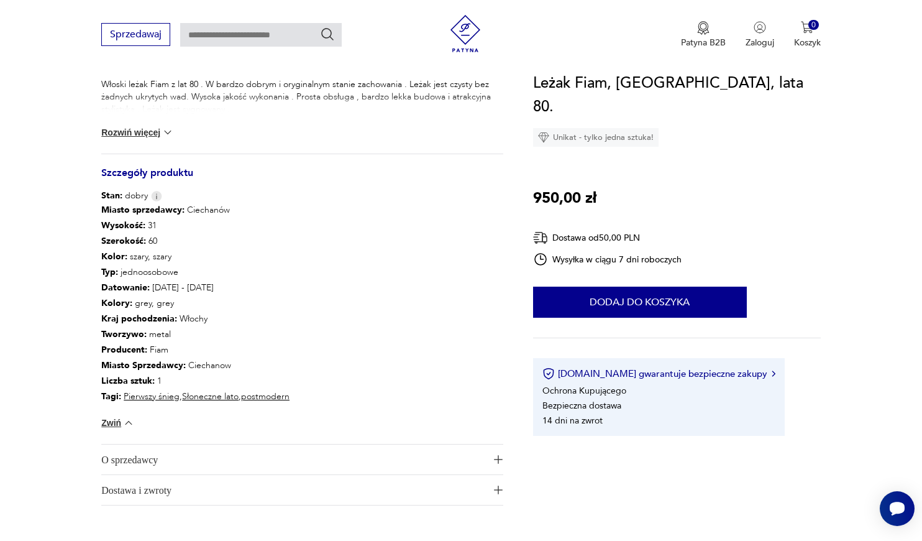
click at [475, 465] on span "O sprzedawcy" at bounding box center [293, 459] width 385 height 30
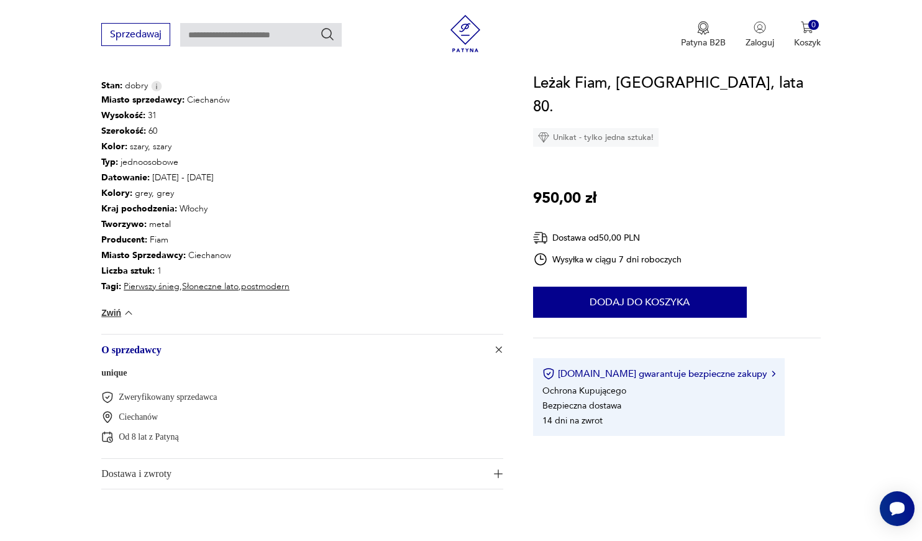
scroll to position [668, 0]
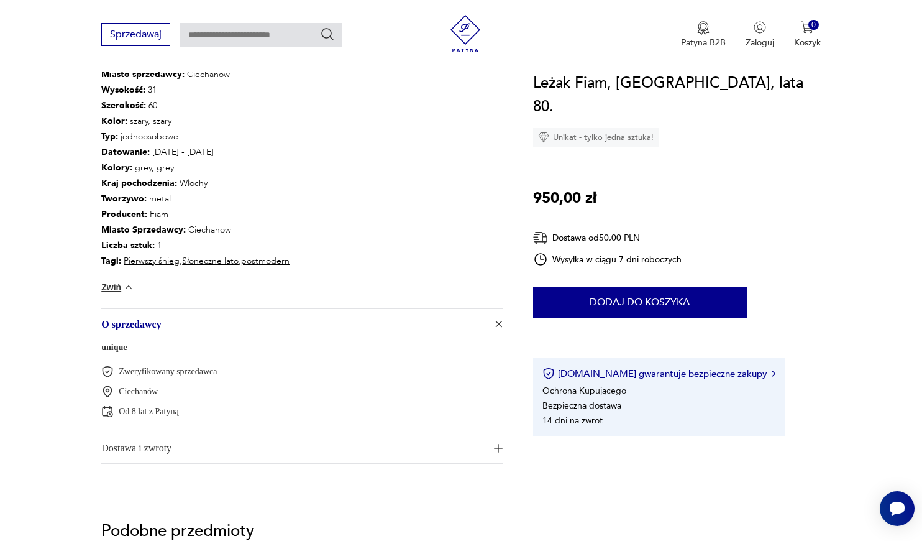
click at [425, 444] on span "Dostawa i zwroty" at bounding box center [293, 448] width 385 height 30
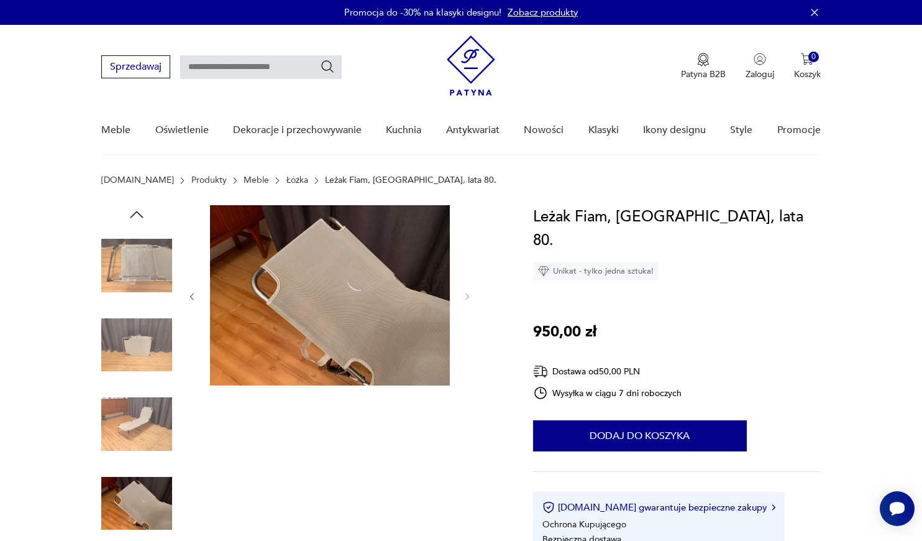
scroll to position [0, 0]
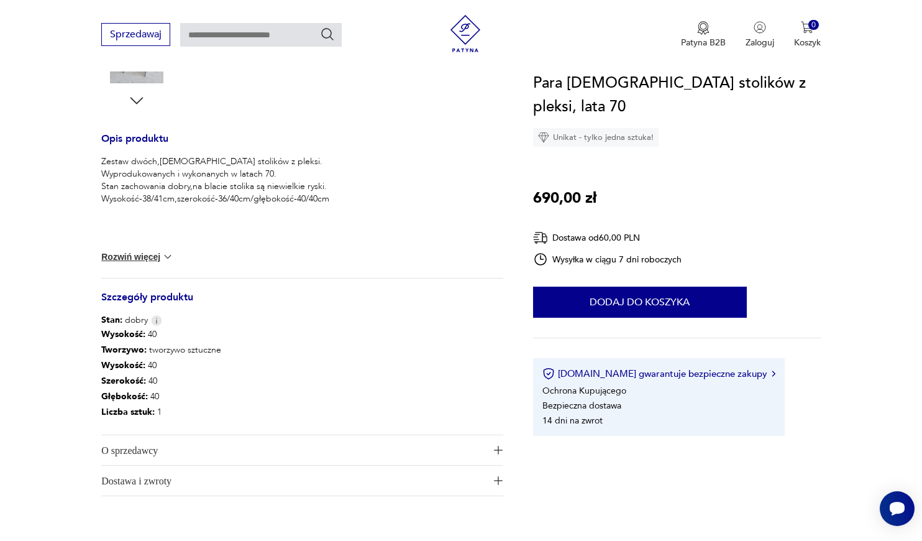
scroll to position [455, 0]
click at [259, 444] on span "O sprzedawcy" at bounding box center [293, 450] width 385 height 30
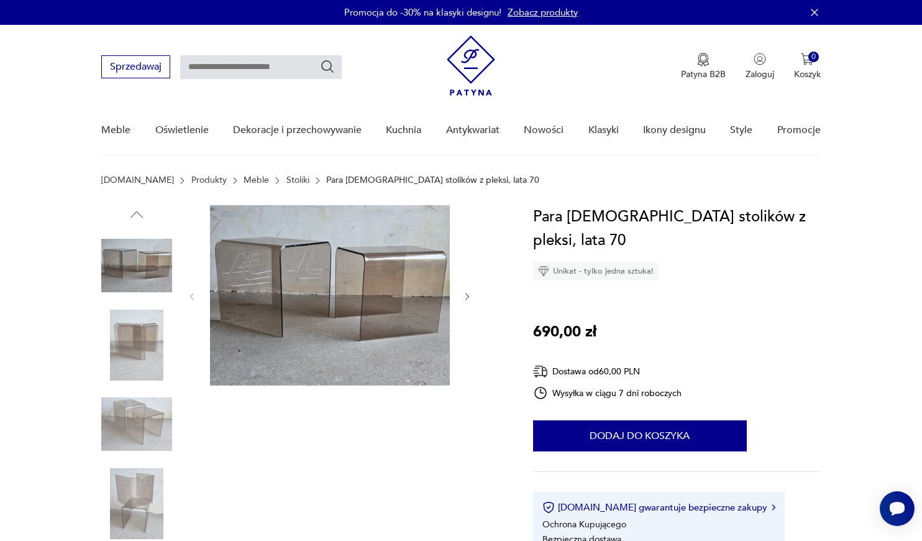
scroll to position [0, 0]
click at [299, 301] on img at bounding box center [330, 295] width 240 height 180
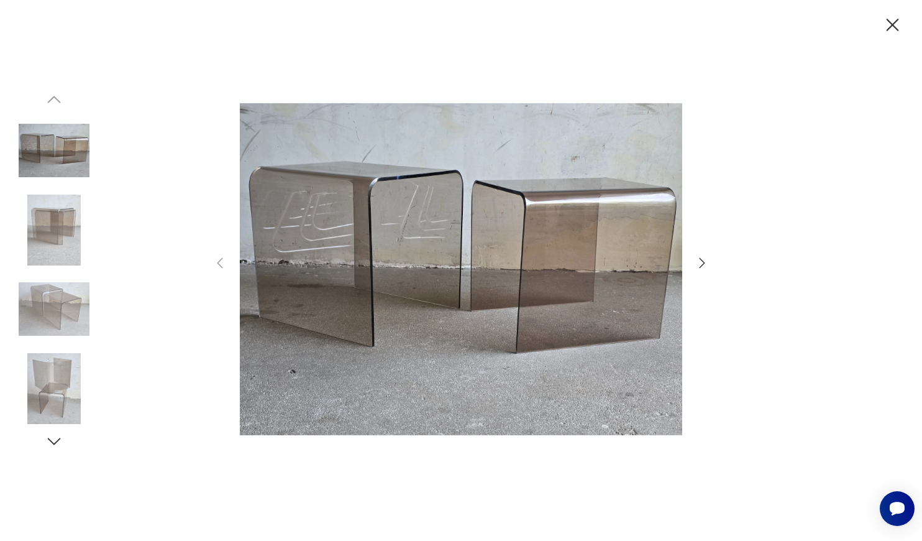
click at [703, 257] on icon "button" at bounding box center [702, 262] width 15 height 15
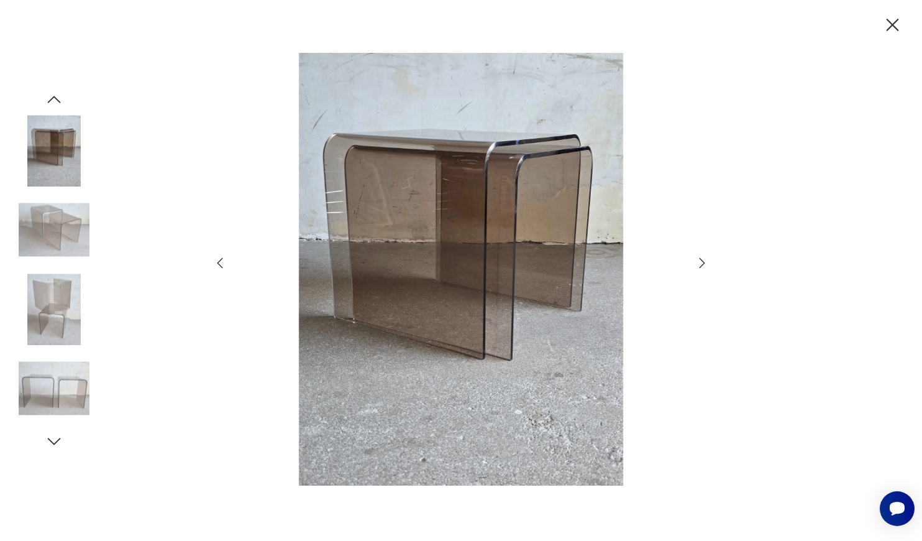
click at [703, 257] on icon "button" at bounding box center [702, 262] width 15 height 15
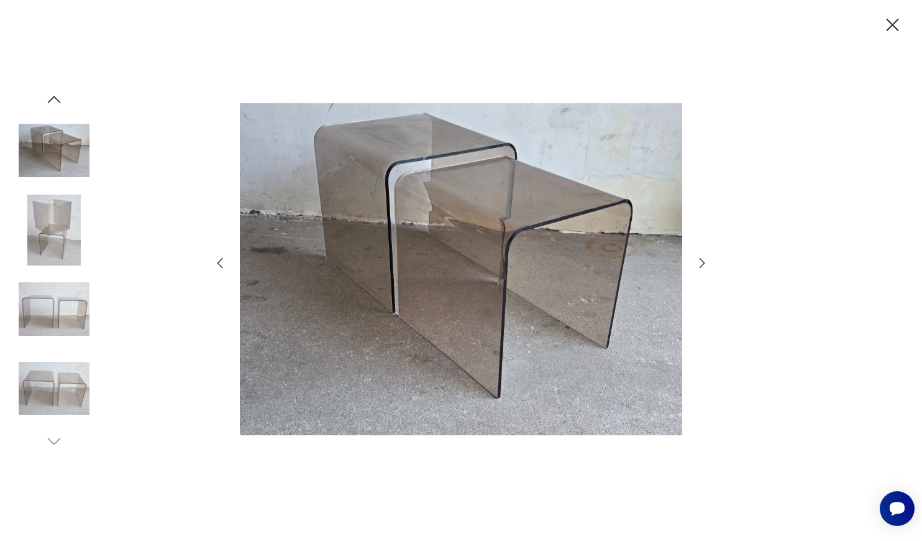
click at [703, 257] on icon "button" at bounding box center [702, 262] width 15 height 15
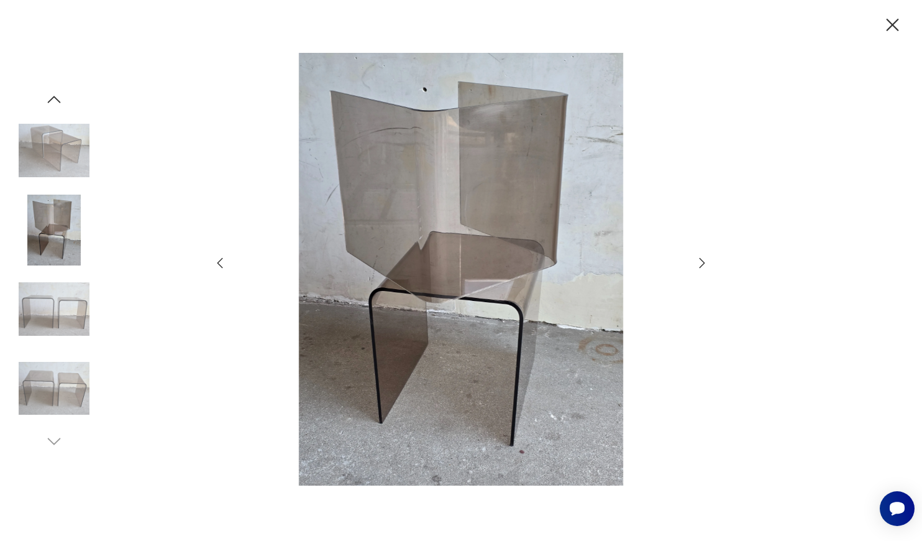
click at [703, 257] on icon "button" at bounding box center [702, 262] width 15 height 15
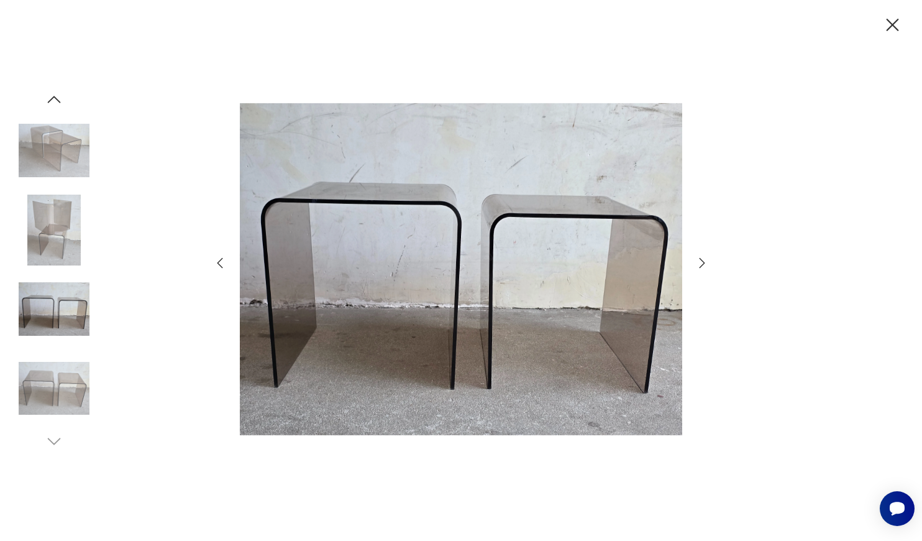
click at [703, 257] on icon "button" at bounding box center [702, 262] width 15 height 15
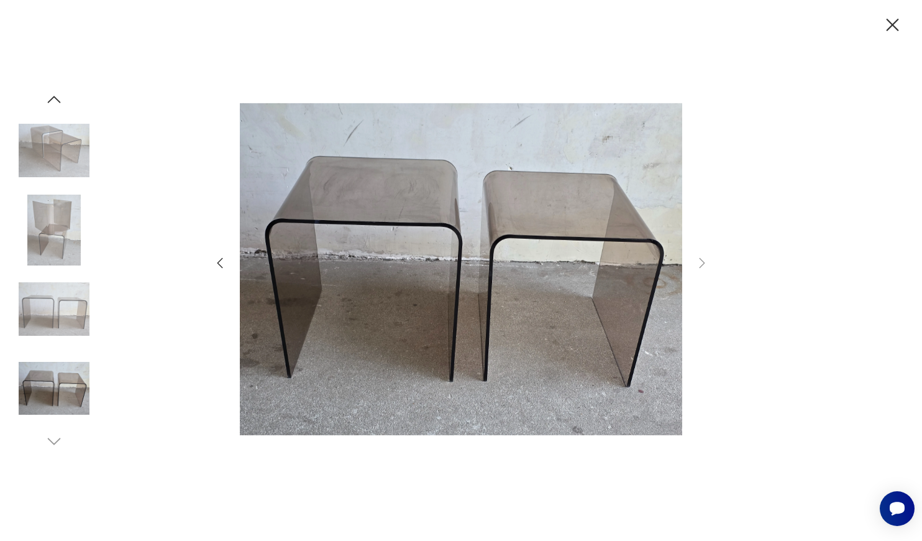
click at [897, 24] on icon "button" at bounding box center [893, 25] width 22 height 22
